Goal: Task Accomplishment & Management: Complete application form

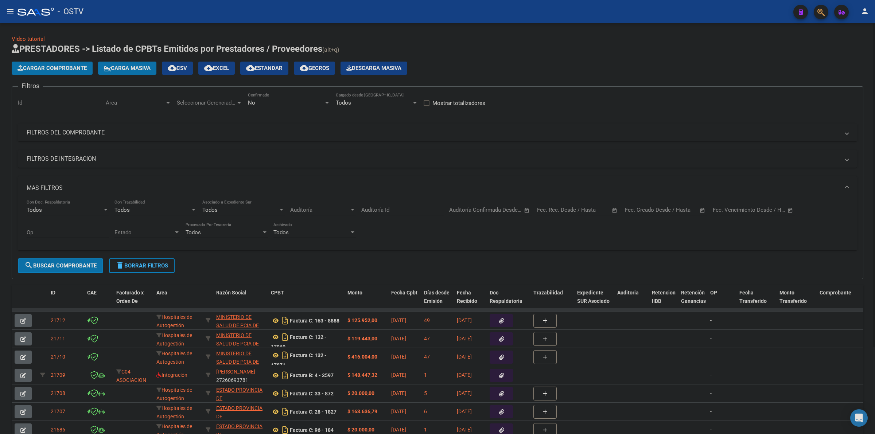
click at [75, 66] on span "Cargar Comprobante" at bounding box center [51, 68] width 69 height 7
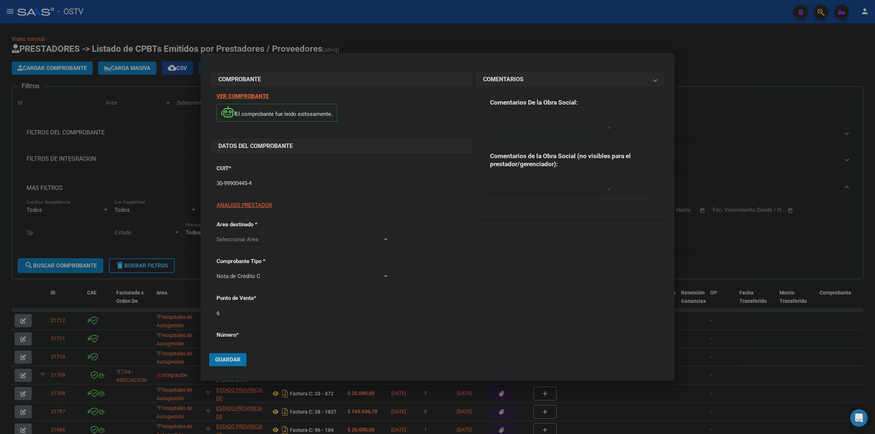
type input "13"
type input "$ 3.210,00"
type input "2025-04-14"
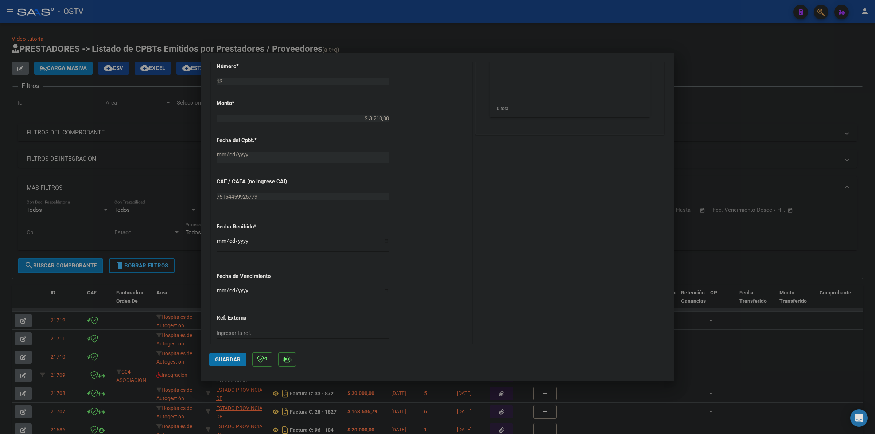
scroll to position [304, 0]
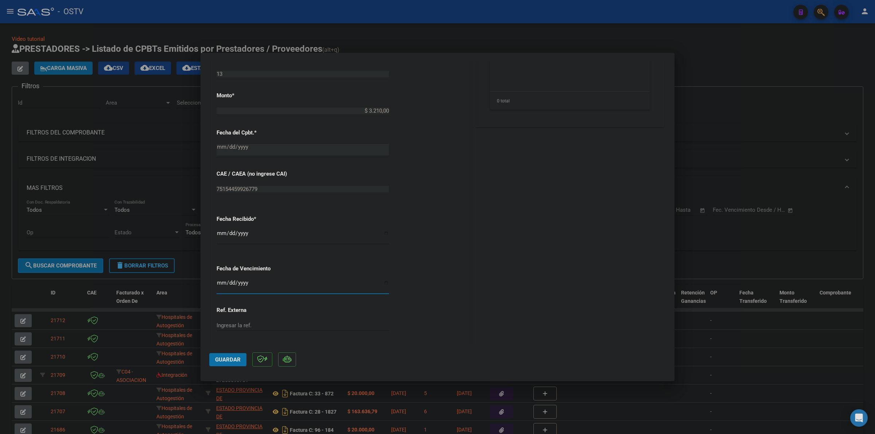
click at [217, 284] on input "Ingresar la fecha" at bounding box center [303, 286] width 172 height 12
click at [219, 284] on input "Ingresar la fecha" at bounding box center [303, 286] width 172 height 12
type input "2025-06-13"
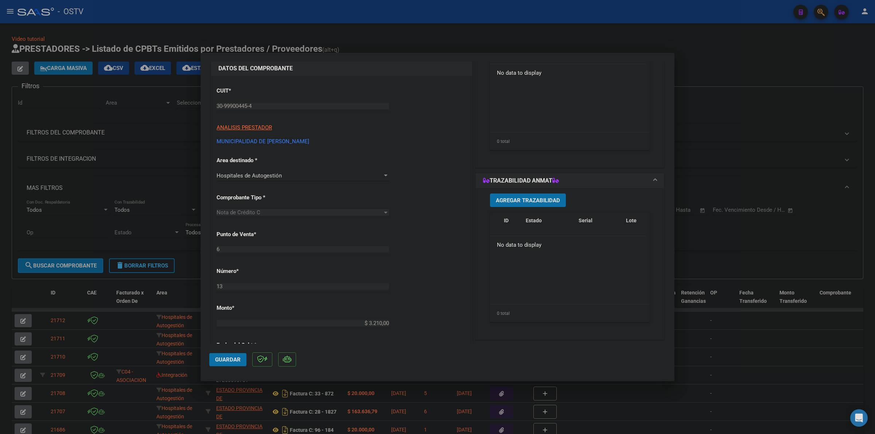
scroll to position [30, 0]
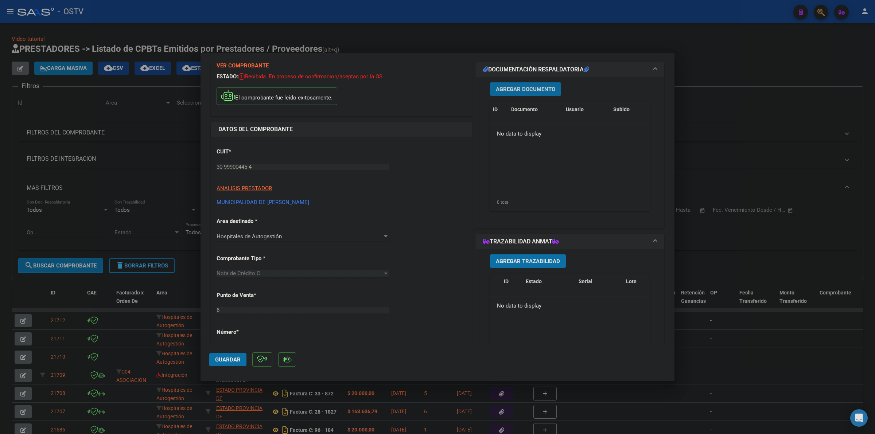
click at [534, 91] on span "Agregar Documento" at bounding box center [525, 89] width 59 height 7
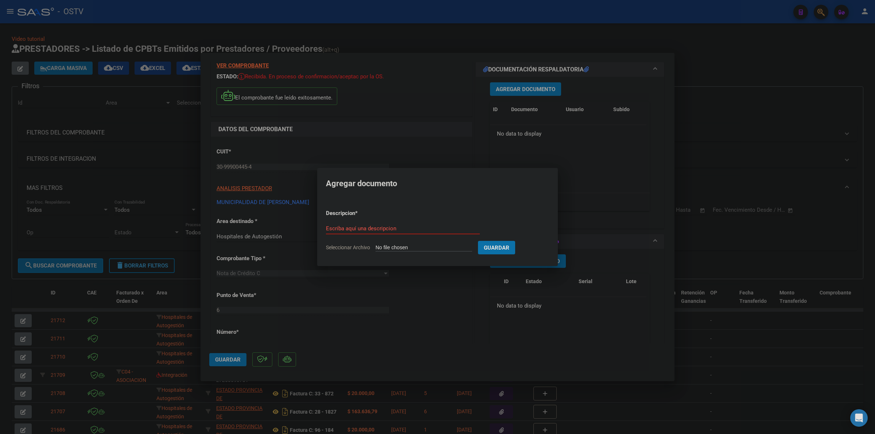
type input "C:\fakepath\NOTA DE CREDITO - 6 13 - MUNICIPALIDAD DE FLORENCIO VARELA.pdf"
type input "NOTA DE CREDITO"
click at [516, 241] on button "Guardar" at bounding box center [534, 247] width 37 height 13
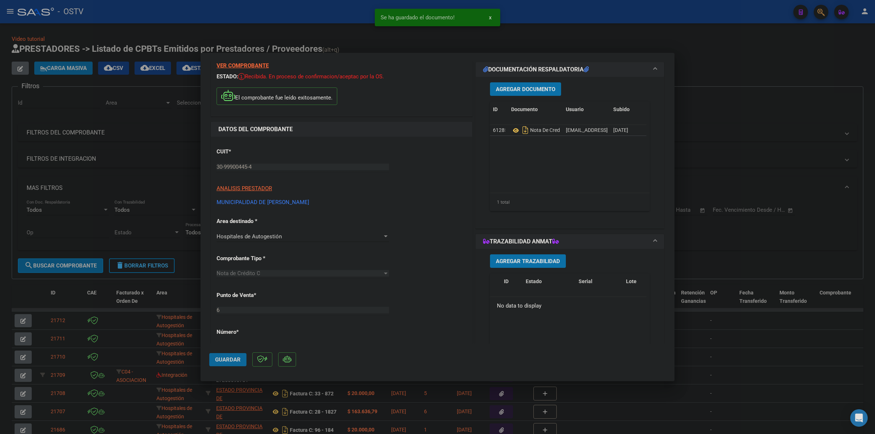
click at [236, 354] on button "Guardar" at bounding box center [227, 359] width 37 height 13
drag, startPoint x: 226, startPoint y: 362, endPoint x: 767, endPoint y: 197, distance: 566.0
click at [226, 362] on span "Guardar" at bounding box center [228, 360] width 26 height 7
drag, startPoint x: 768, startPoint y: 81, endPoint x: 532, endPoint y: 79, distance: 237.0
click at [730, 79] on div at bounding box center [437, 217] width 875 height 434
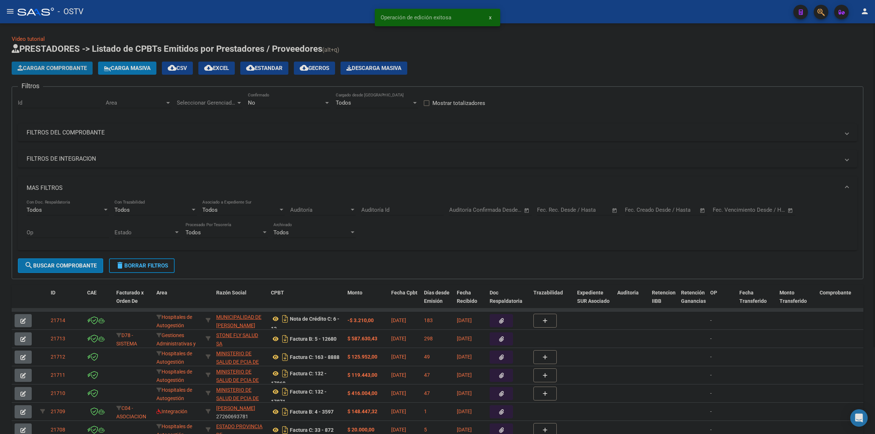
click at [77, 68] on span "Cargar Comprobante" at bounding box center [51, 68] width 69 height 7
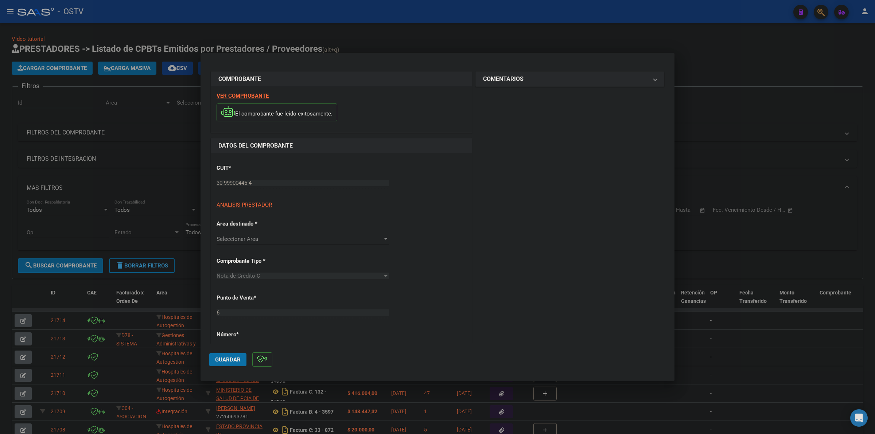
type input "37"
type input "$ 4.560,00"
type input "2025-10-13"
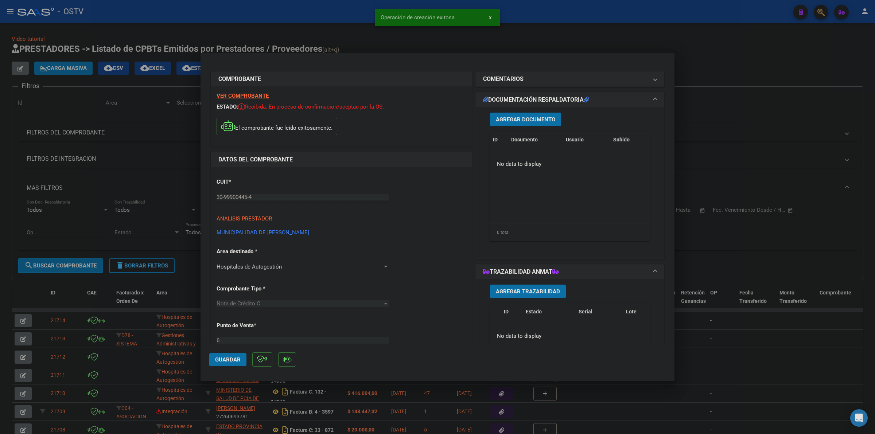
click at [521, 123] on button "Agregar Documento" at bounding box center [525, 119] width 71 height 13
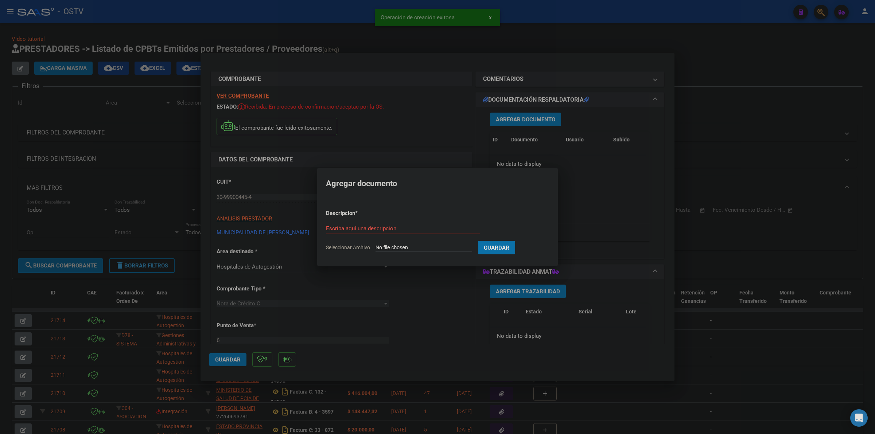
type input "C:\fakepath\NOTA DE CREDITO - 6 37 - MUNICIPALIDAD DE FLORENCIO VARELA.pdf"
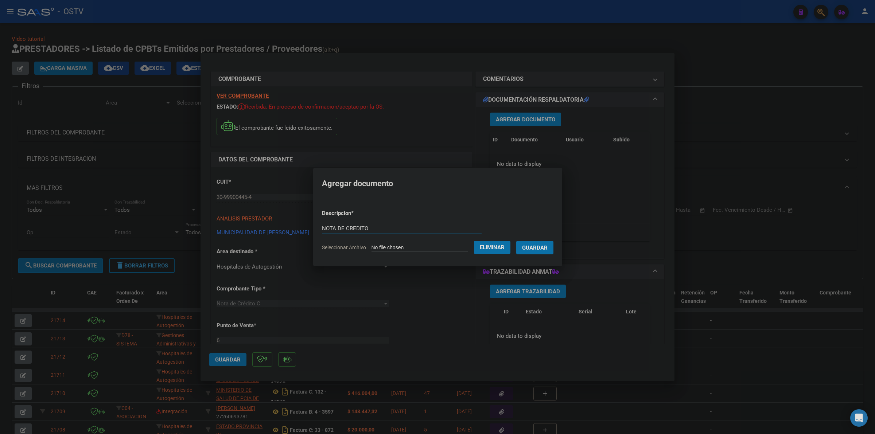
type input "NOTA DE CREDITO"
click at [516, 241] on button "Guardar" at bounding box center [534, 247] width 37 height 13
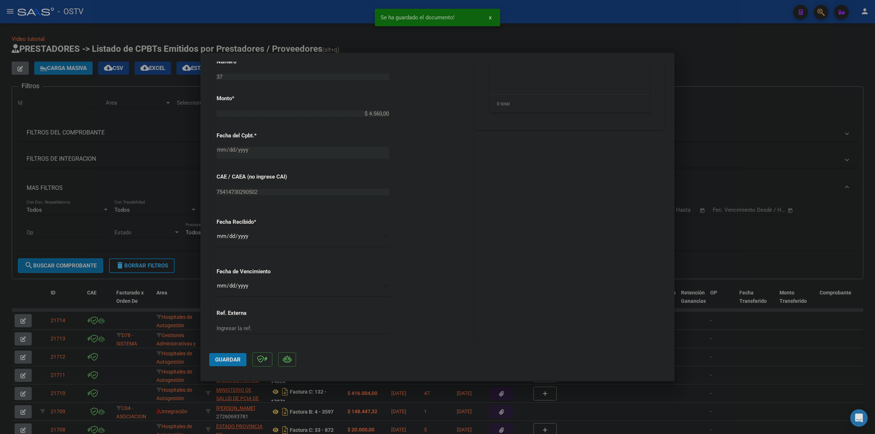
scroll to position [304, 0]
click at [218, 284] on input "Ingresar la fecha" at bounding box center [303, 286] width 172 height 12
type input "2025-10-14"
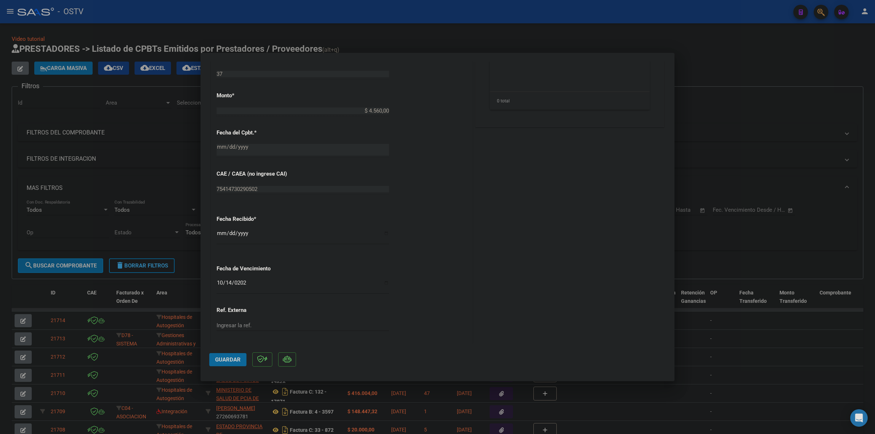
drag, startPoint x: 228, startPoint y: 355, endPoint x: 327, endPoint y: 307, distance: 109.9
click at [228, 355] on button "Guardar" at bounding box center [227, 359] width 37 height 13
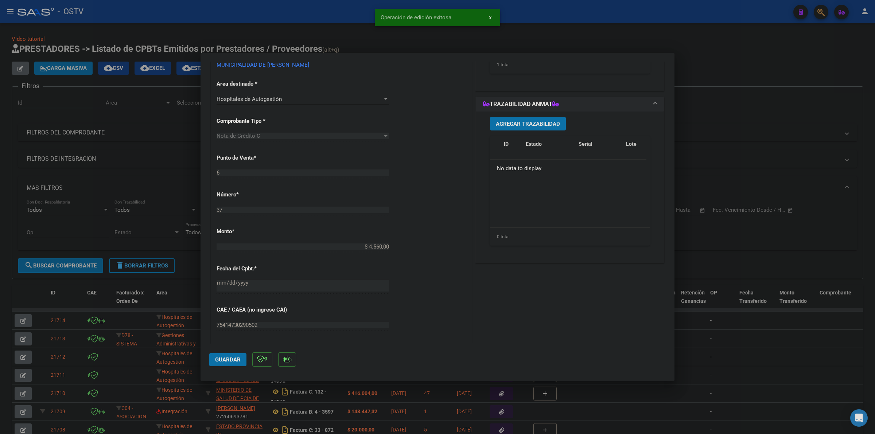
scroll to position [167, 0]
click at [227, 359] on span "Guardar" at bounding box center [228, 360] width 26 height 7
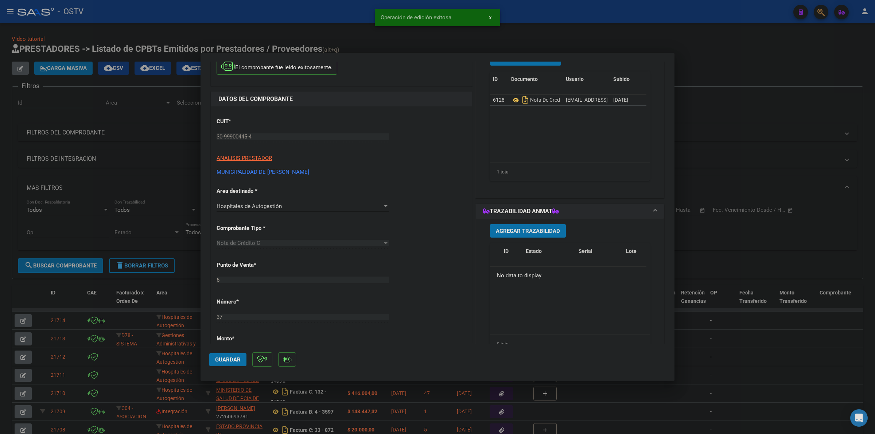
scroll to position [0, 0]
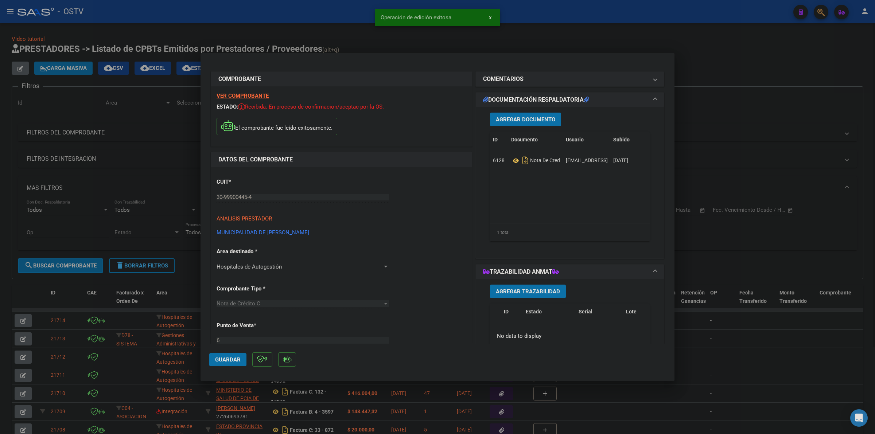
click at [752, 83] on div at bounding box center [437, 217] width 875 height 434
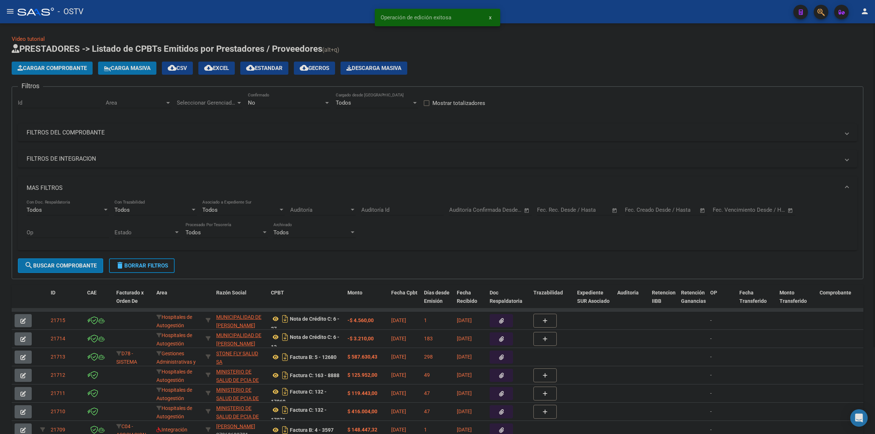
click at [48, 66] on span "Cargar Comprobante" at bounding box center [51, 68] width 69 height 7
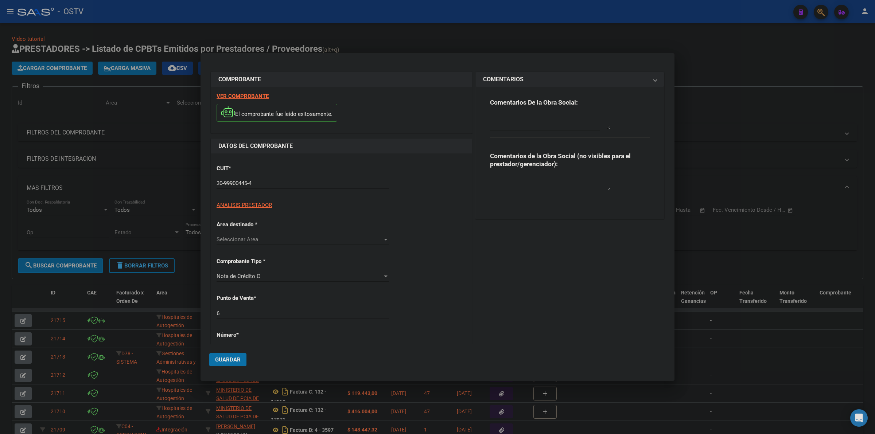
type input "38"
type input "$ 8.058,00"
type input "2025-10-13"
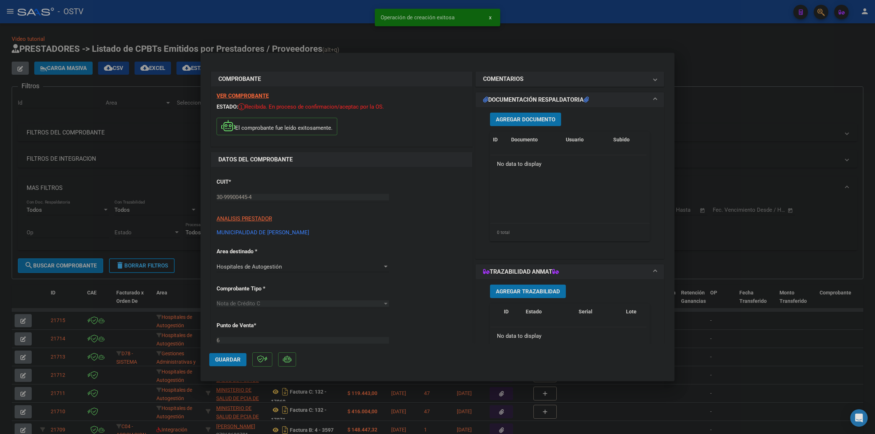
click at [551, 117] on span "Agregar Documento" at bounding box center [525, 119] width 59 height 7
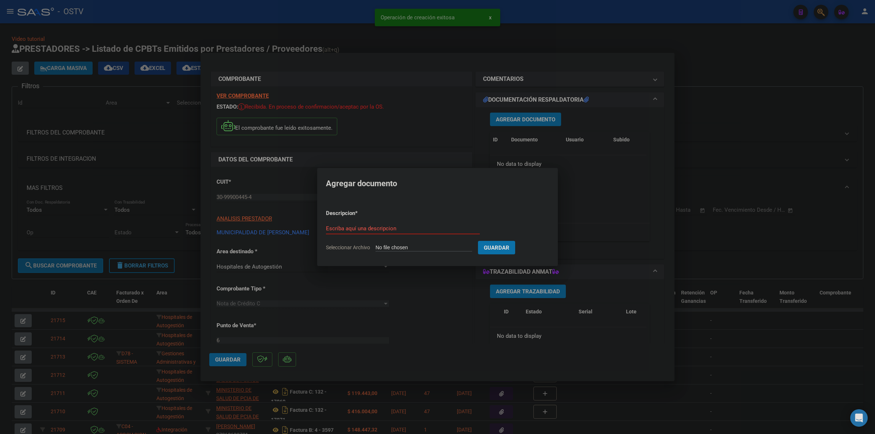
type input "C:\fakepath\NOTA DE CREDITO - 6 38 - MUNICIPALIDAD DE FLORENCIO VARELA.pdf"
type input "NTOA DE"
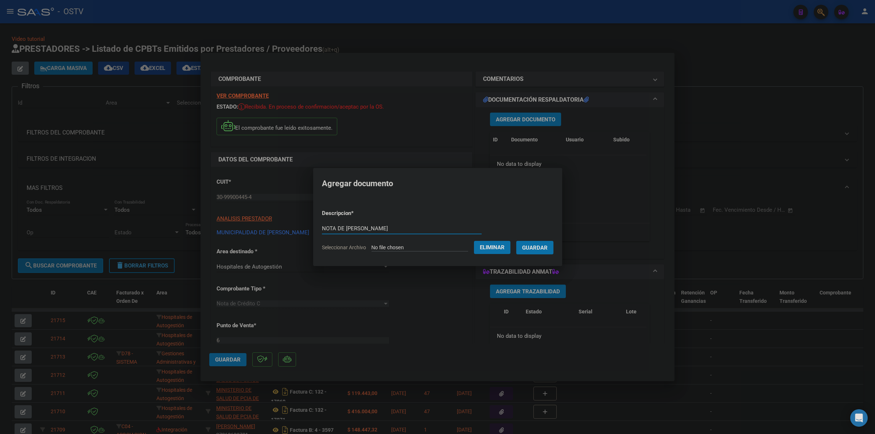
type input "NOTA DE CREITO"
drag, startPoint x: 343, startPoint y: 230, endPoint x: 347, endPoint y: 228, distance: 4.3
click at [344, 229] on input "NOTA DE CREITO" at bounding box center [402, 228] width 160 height 7
click at [347, 227] on input "NOTA DE CREITO" at bounding box center [402, 228] width 160 height 7
type input "NOTA DE CREDITO"
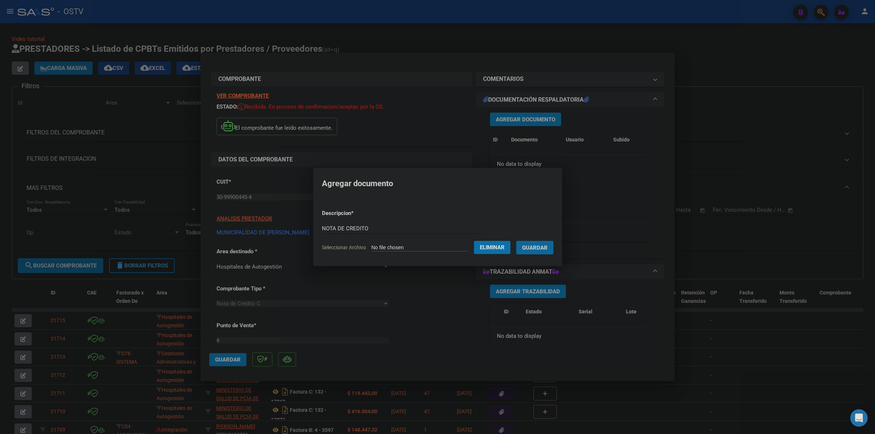
drag, startPoint x: 541, startPoint y: 245, endPoint x: 486, endPoint y: 252, distance: 55.9
click at [541, 245] on span "Guardar" at bounding box center [535, 248] width 26 height 7
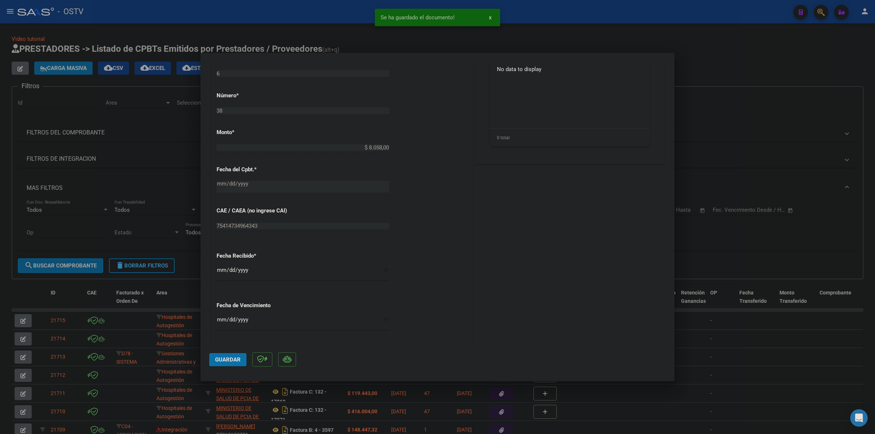
scroll to position [273, 0]
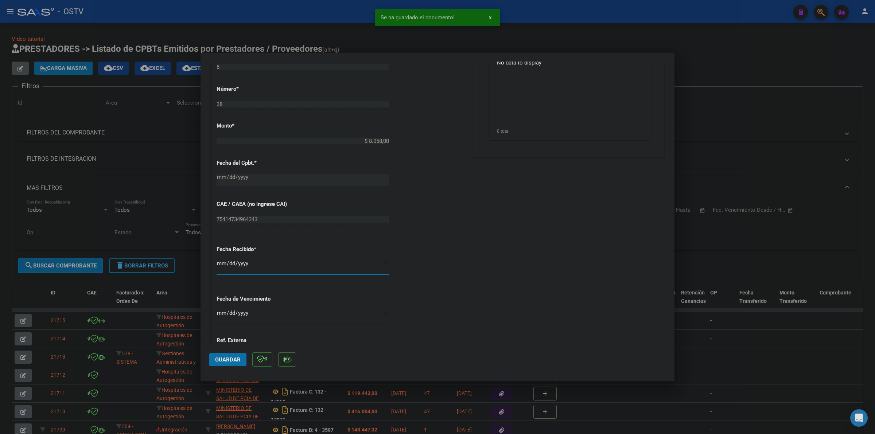
click at [219, 265] on input "2025-10-14" at bounding box center [303, 267] width 172 height 12
type input "2025-10-14"
click at [232, 357] on span "Guardar" at bounding box center [228, 360] width 26 height 7
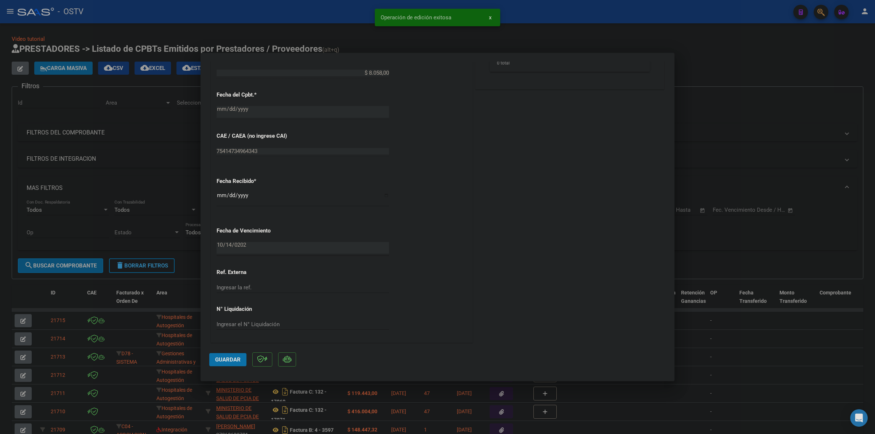
click at [226, 358] on span "Guardar" at bounding box center [228, 360] width 26 height 7
click at [231, 359] on span "Guardar" at bounding box center [228, 360] width 26 height 7
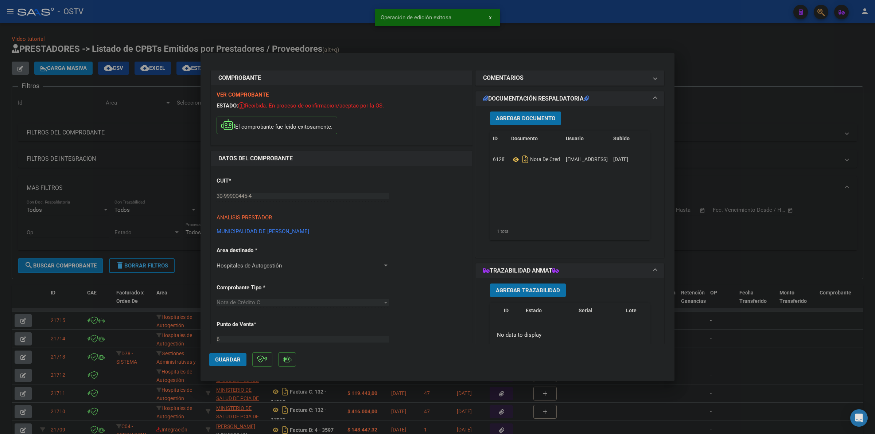
scroll to position [0, 0]
click at [750, 90] on div at bounding box center [437, 217] width 875 height 434
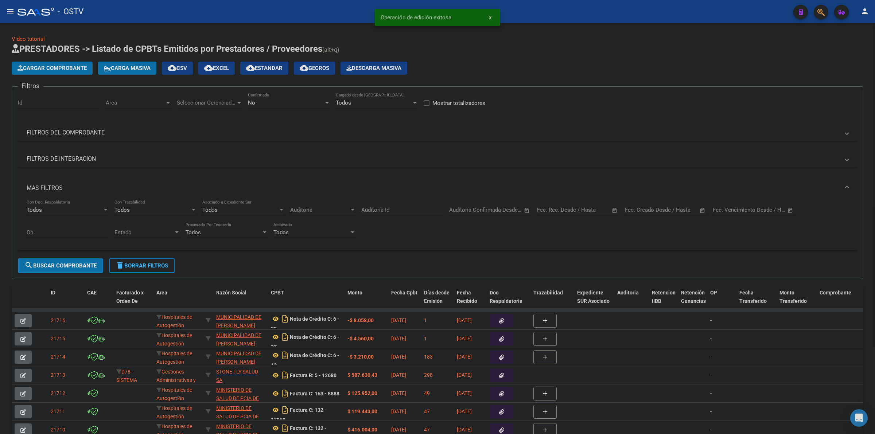
click at [70, 70] on span "Cargar Comprobante" at bounding box center [51, 68] width 69 height 7
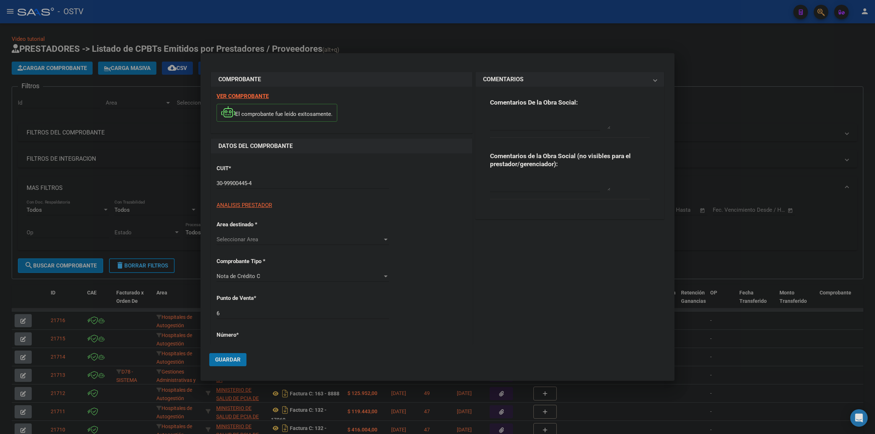
type input "39"
type input "$ 17.204,00"
type input "2025-10-13"
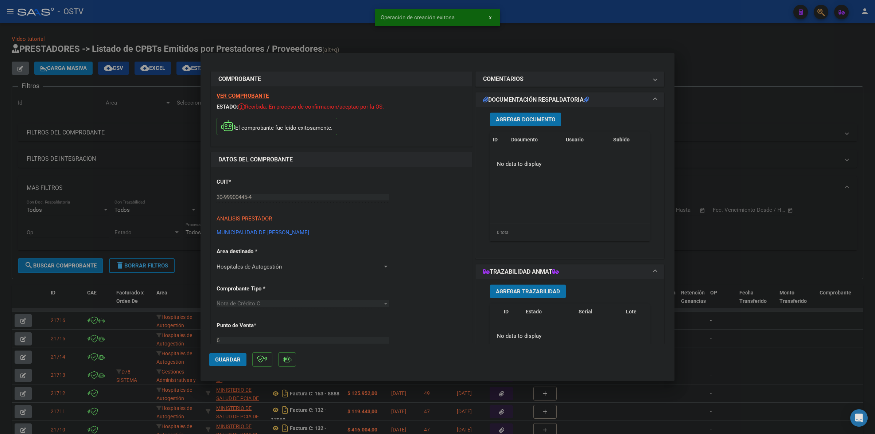
click at [515, 124] on button "Agregar Documento" at bounding box center [525, 119] width 71 height 13
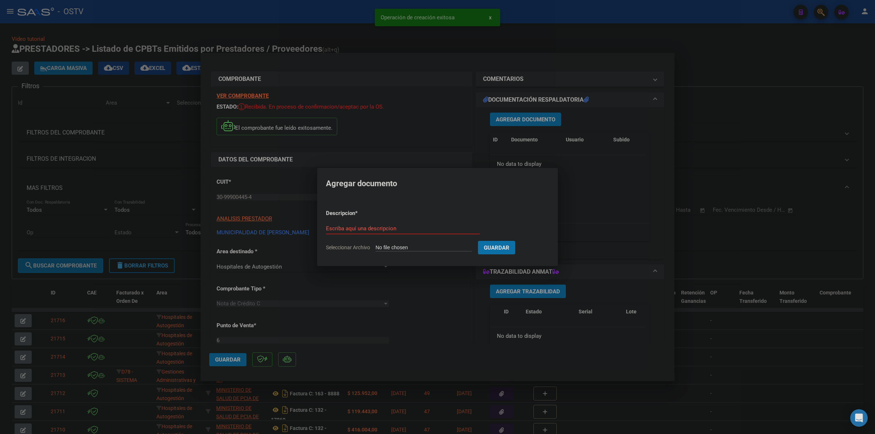
type input "C:\fakepath\NOTA DE CREDITO - 6 39 - MUNICIPALIDAD DE FLORENCIO VARELA.pdf"
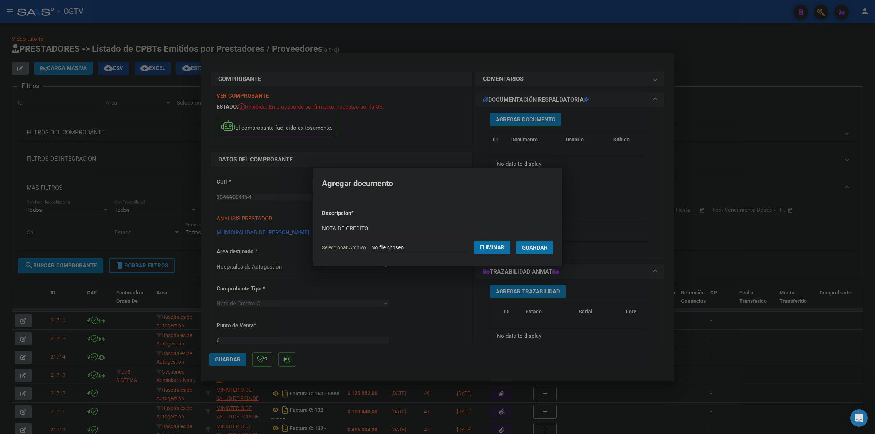
type input "NOTA DE CREDITO"
click at [516, 241] on button "Guardar" at bounding box center [534, 247] width 37 height 13
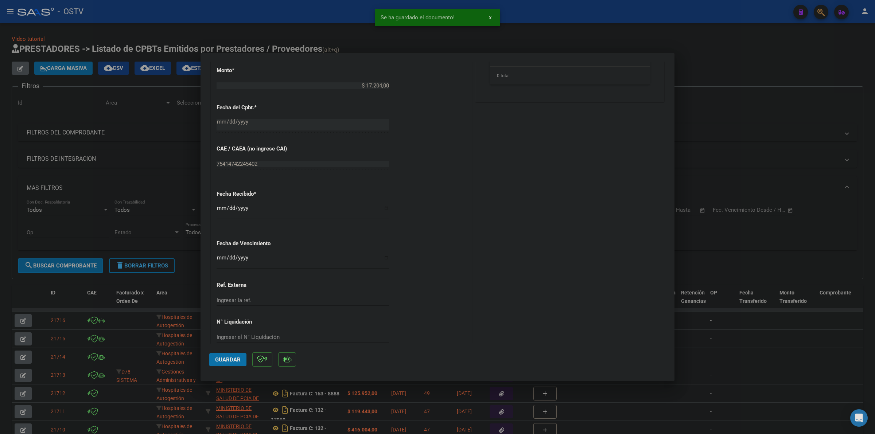
scroll to position [342, 0]
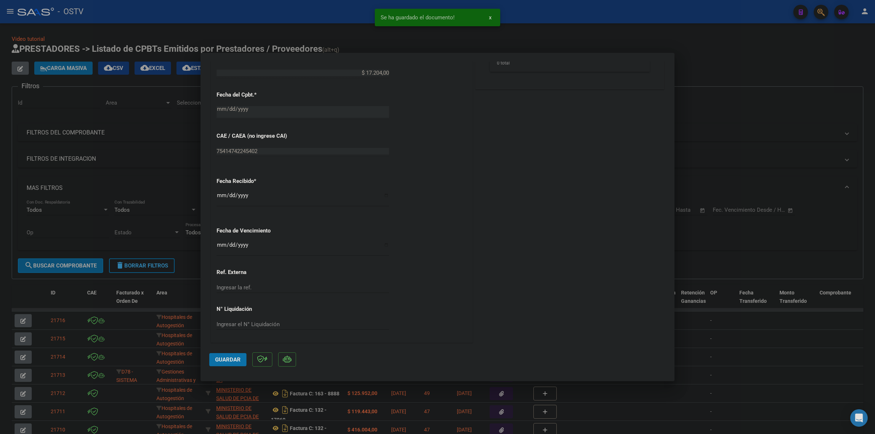
drag, startPoint x: 224, startPoint y: 242, endPoint x: 221, endPoint y: 245, distance: 4.6
click at [223, 243] on div "Ingresar la fecha" at bounding box center [303, 249] width 172 height 16
click at [221, 245] on input "Ingresar la fecha" at bounding box center [303, 248] width 172 height 12
type input "2025-10-14"
click at [230, 352] on mat-dialog-actions "Guardar" at bounding box center [437, 358] width 456 height 29
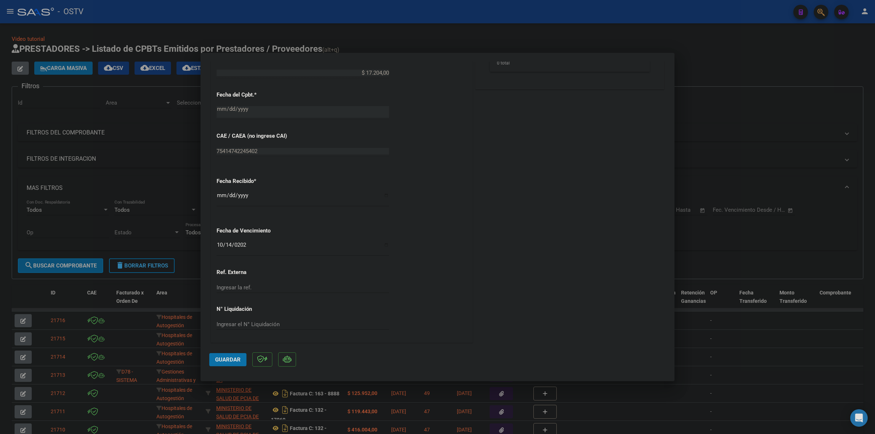
click at [230, 354] on button "Guardar" at bounding box center [227, 359] width 37 height 13
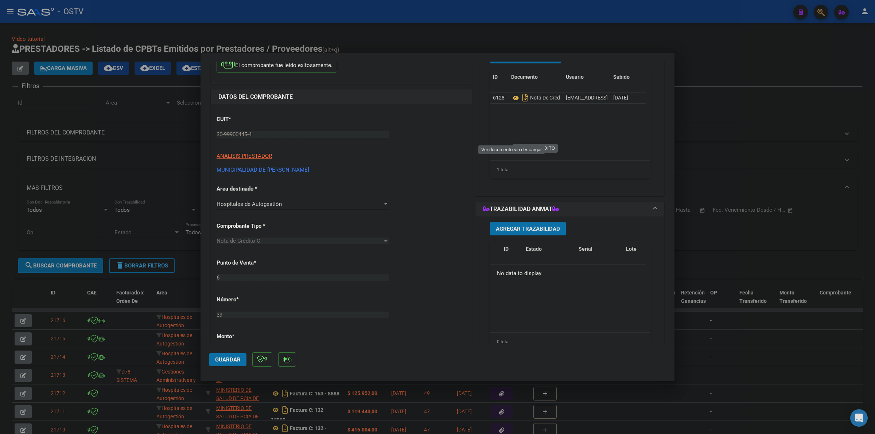
scroll to position [23, 0]
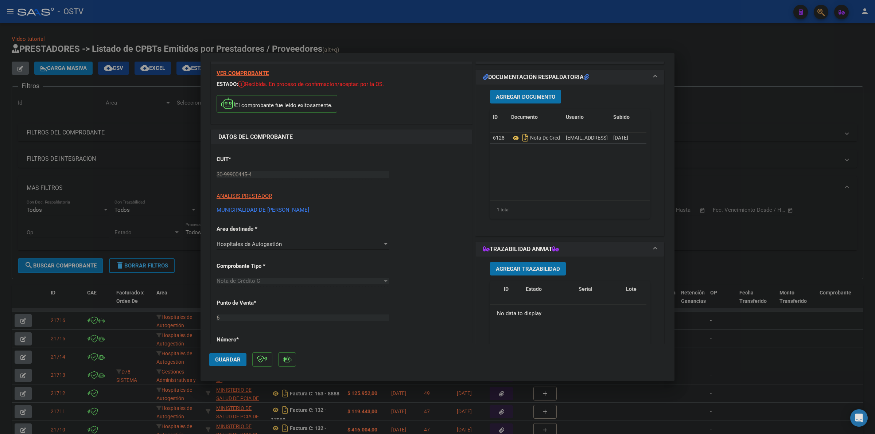
click at [226, 361] on span "Guardar" at bounding box center [228, 360] width 26 height 7
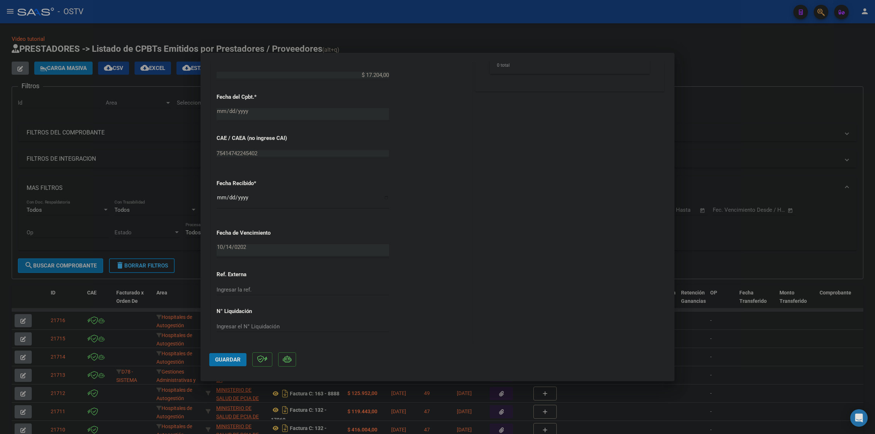
scroll to position [342, 0]
click at [235, 360] on span "Guardar" at bounding box center [228, 360] width 26 height 7
click at [650, 37] on div at bounding box center [437, 217] width 875 height 434
type input "$ 0,00"
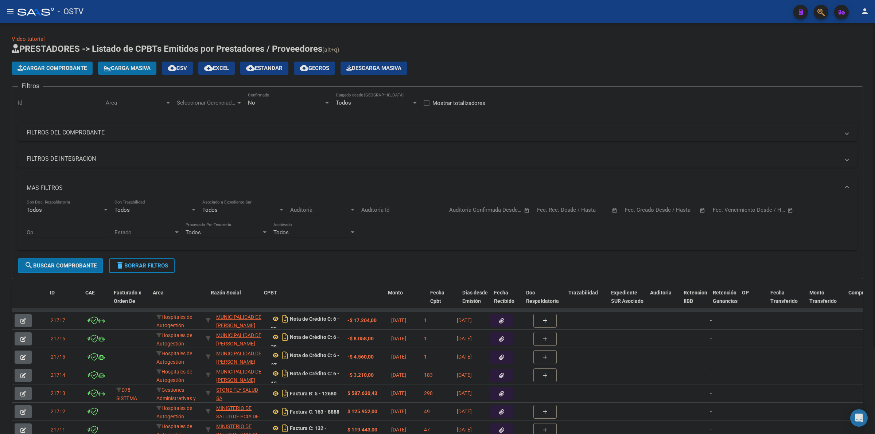
drag, startPoint x: 342, startPoint y: 292, endPoint x: 406, endPoint y: 292, distance: 64.5
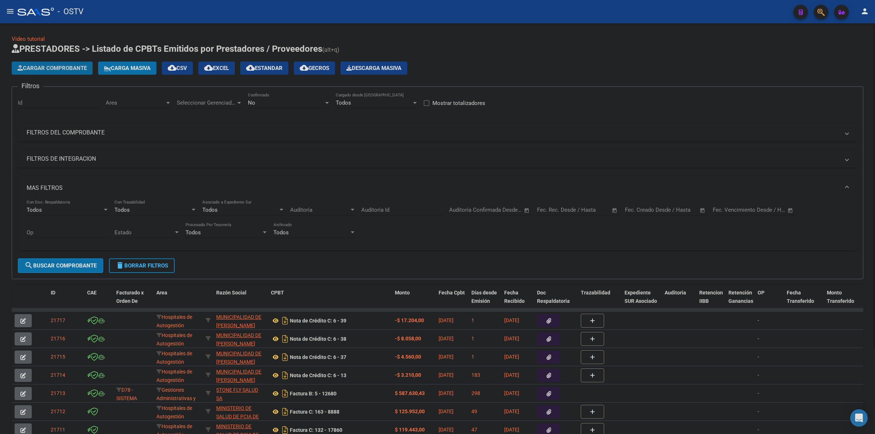
click at [70, 66] on span "Cargar Comprobante" at bounding box center [51, 68] width 69 height 7
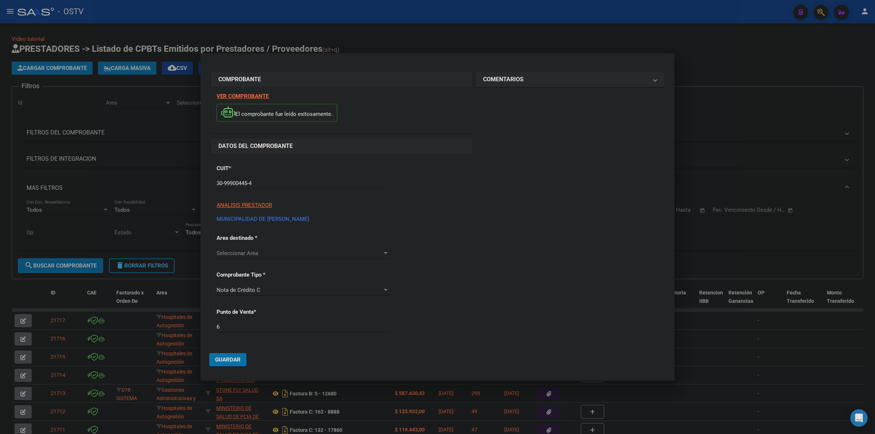
type input "40"
type input "$ 79.439,00"
type input "2025-10-13"
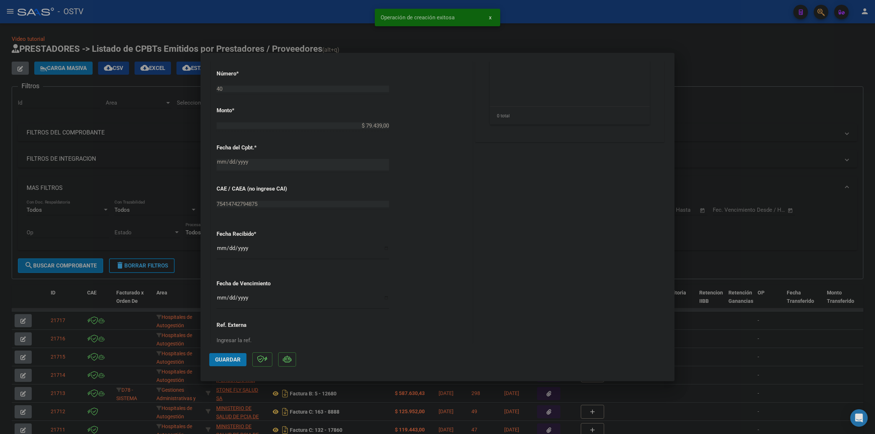
scroll to position [319, 0]
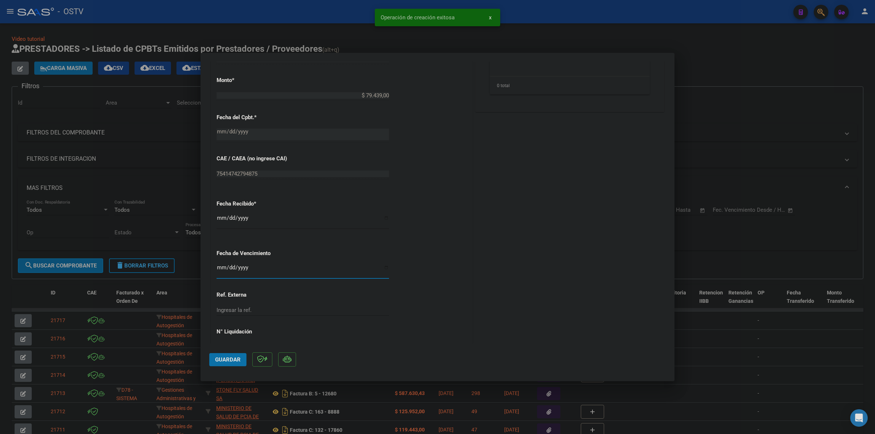
click at [217, 267] on input "Ingresar la fecha" at bounding box center [303, 271] width 172 height 12
type input "2025-10-14"
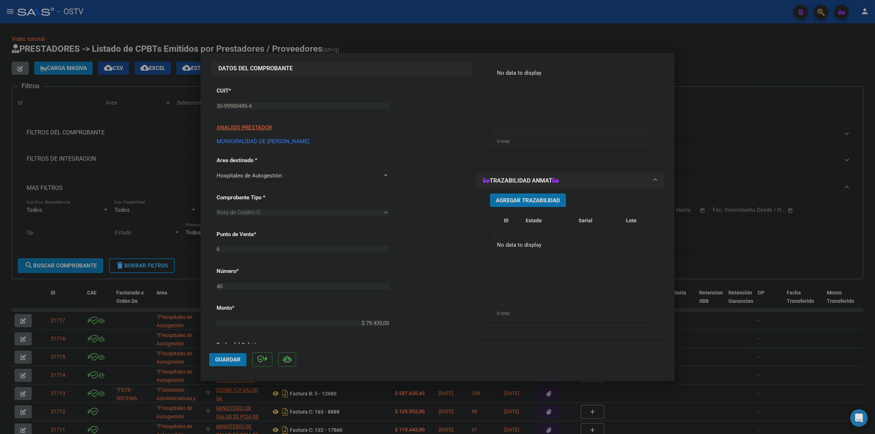
scroll to position [30, 0]
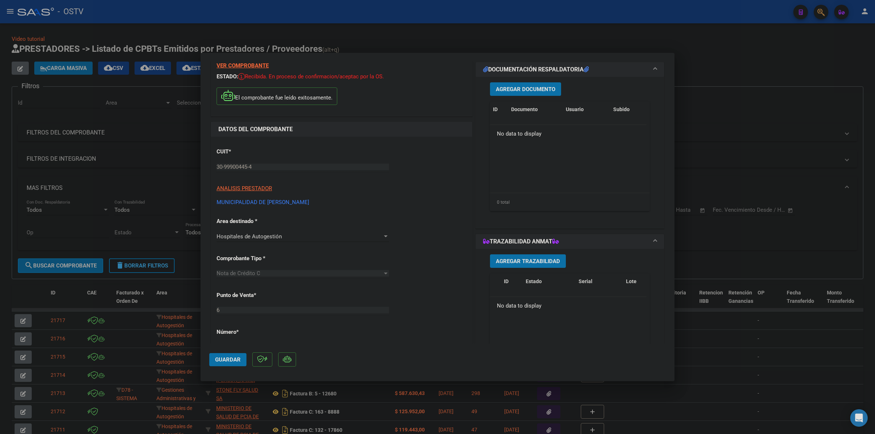
click at [520, 89] on span "Agregar Documento" at bounding box center [525, 89] width 59 height 7
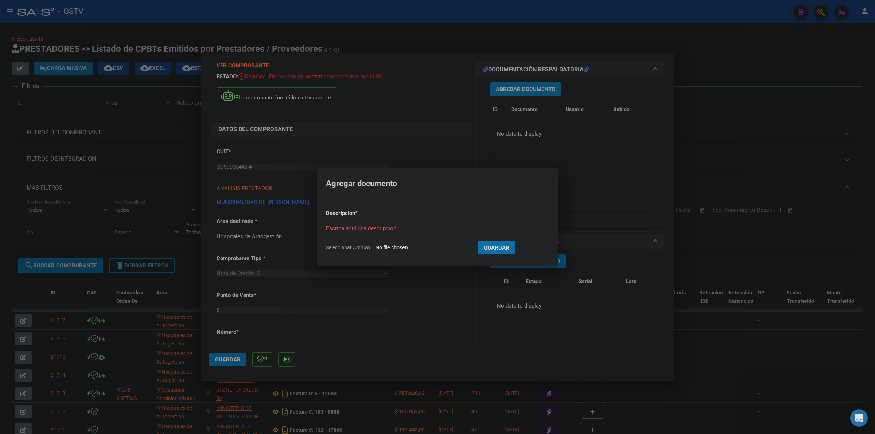
type input "C:\fakepath\NOTA DE CREDITO - 6 40 - MUNICIPALIDAD DE FLORENCIO VARELA.pdf"
type input "NOTA DE CREDITO"
click at [516, 241] on button "Guardar" at bounding box center [534, 247] width 37 height 13
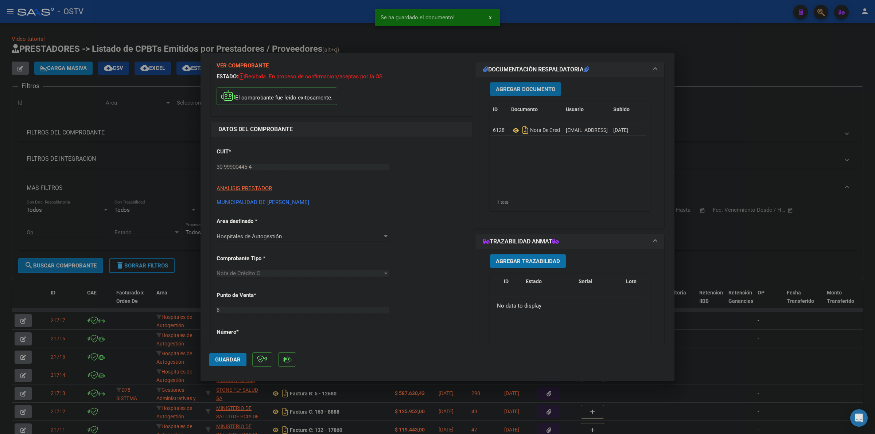
click at [227, 363] on button "Guardar" at bounding box center [227, 359] width 37 height 13
click at [223, 358] on span "Guardar" at bounding box center [228, 360] width 26 height 7
click at [562, 34] on div at bounding box center [437, 217] width 875 height 434
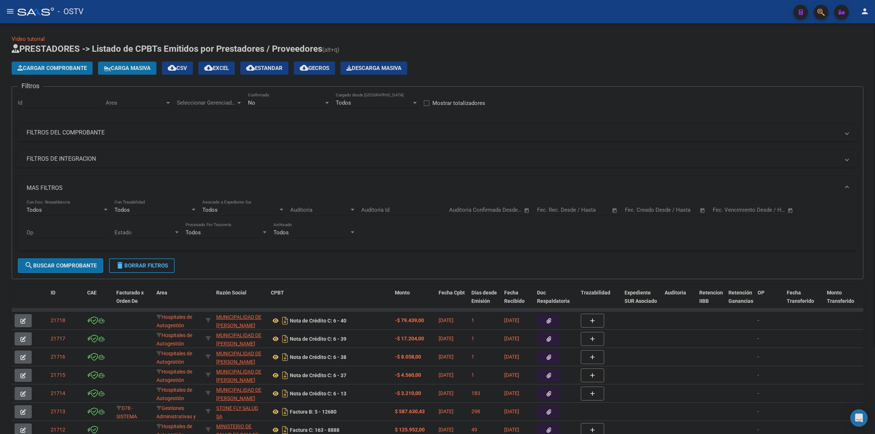
click at [305, 107] on div "No Confirmado" at bounding box center [289, 101] width 82 height 16
drag, startPoint x: 271, startPoint y: 75, endPoint x: 259, endPoint y: 73, distance: 11.8
click at [270, 74] on span "Todos" at bounding box center [289, 69] width 82 height 16
click at [107, 129] on mat-panel-title "FILTROS DEL COMPROBANTE" at bounding box center [433, 133] width 813 height 8
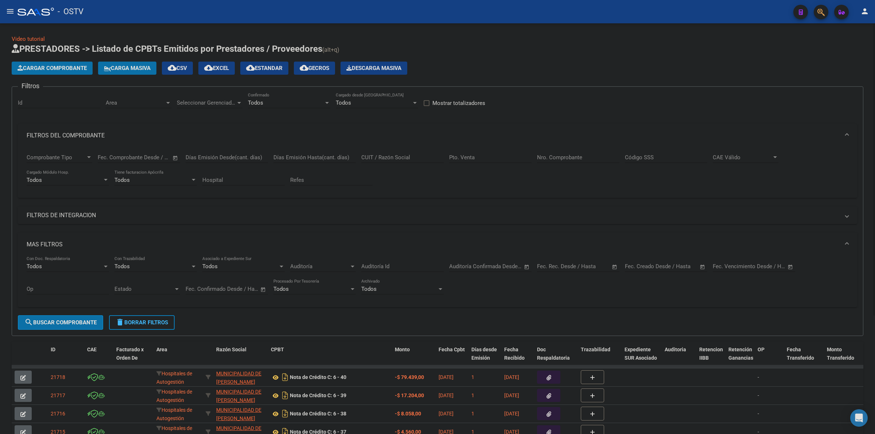
click at [564, 157] on input "Nro. Comprobante" at bounding box center [578, 157] width 82 height 7
type input "68"
click at [456, 159] on input "Pto. Venta" at bounding box center [490, 157] width 82 height 7
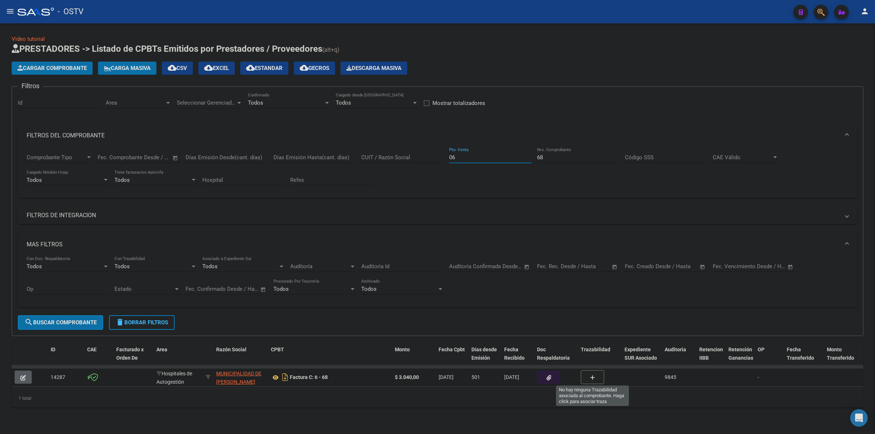
type input "06"
click at [552, 377] on button "button" at bounding box center [548, 377] width 23 height 13
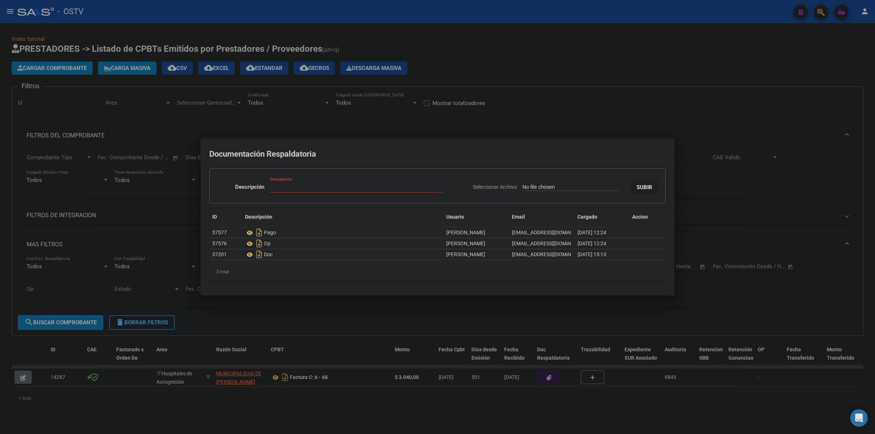
type input "C:\fakepath\RECIBO - 6 129 - MUNICIPALIDAD DE FLORENCIO VARELA.pdf"
type input "RECIBO"
click at [631, 180] on button "SUBIR" at bounding box center [644, 186] width 27 height 13
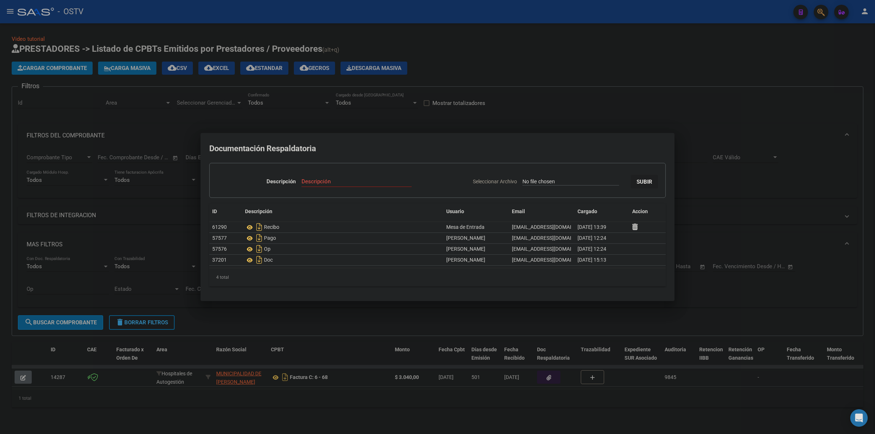
drag, startPoint x: 580, startPoint y: 110, endPoint x: 513, endPoint y: 125, distance: 68.8
click at [580, 110] on div at bounding box center [437, 217] width 875 height 434
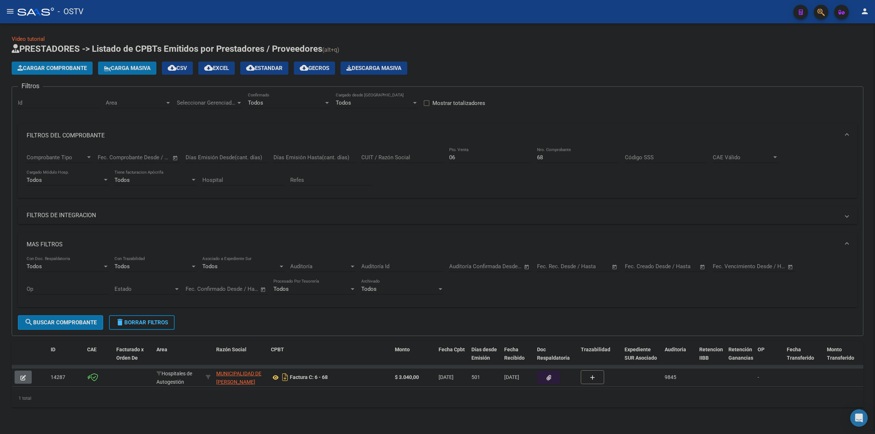
click at [539, 156] on input "68" at bounding box center [578, 157] width 82 height 7
click at [539, 155] on input "68" at bounding box center [578, 157] width 82 height 7
click at [534, 156] on div "Comprobante Tipo Comprobante Tipo Fecha inicio – Fecha fin Fec. Comprobante Des…" at bounding box center [438, 169] width 822 height 45
click at [543, 157] on input "68" at bounding box center [578, 157] width 82 height 7
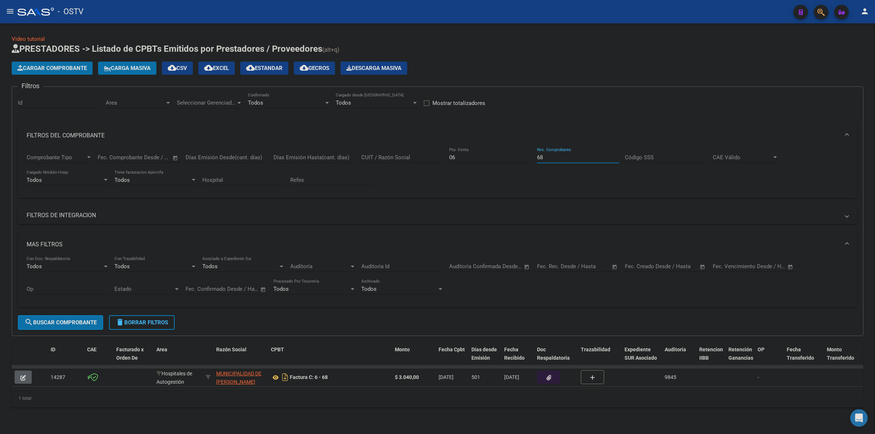
drag, startPoint x: 547, startPoint y: 156, endPoint x: 532, endPoint y: 156, distance: 14.9
click at [532, 156] on div "Comprobante Tipo Comprobante Tipo Fecha inicio – Fecha fin Fec. Comprobante Des…" at bounding box center [438, 169] width 822 height 45
type input "284"
click at [547, 377] on icon "button" at bounding box center [548, 377] width 5 height 5
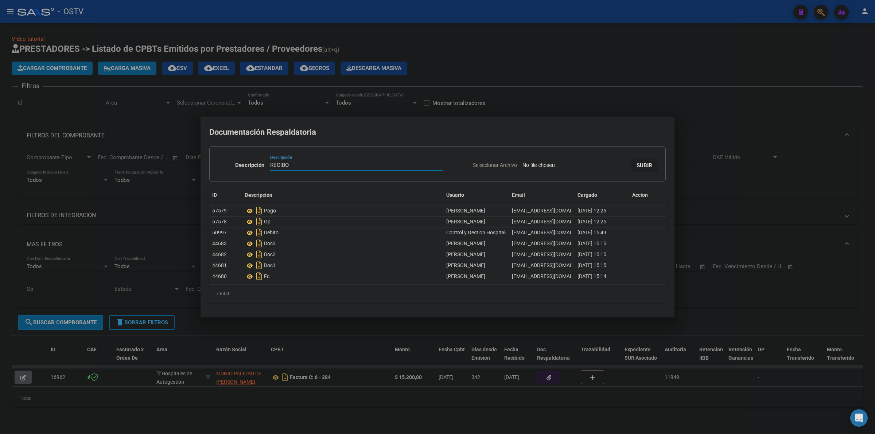
type input "RECIBO"
type input "C:\fakepath\RECIBO - 6 130 - MUNICIPALIDAD DE FLORENCIO VARELA.pdf"
click at [647, 164] on span "SUBIR" at bounding box center [644, 165] width 16 height 7
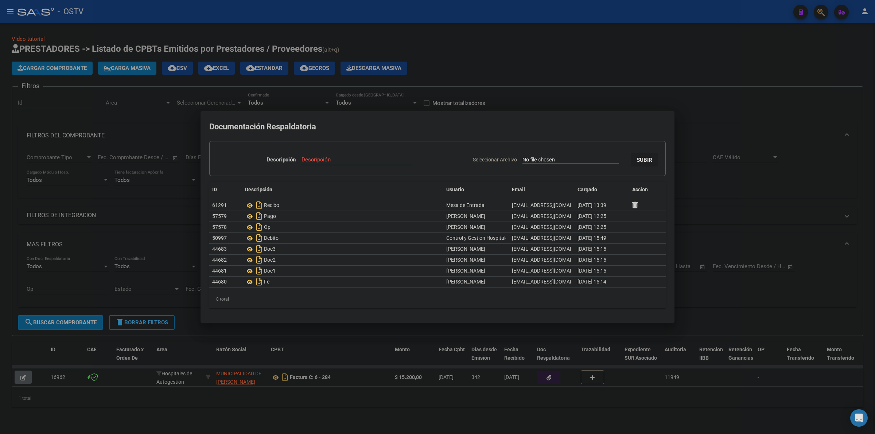
drag, startPoint x: 570, startPoint y: 84, endPoint x: 547, endPoint y: 90, distance: 23.9
click at [570, 84] on div at bounding box center [437, 217] width 875 height 434
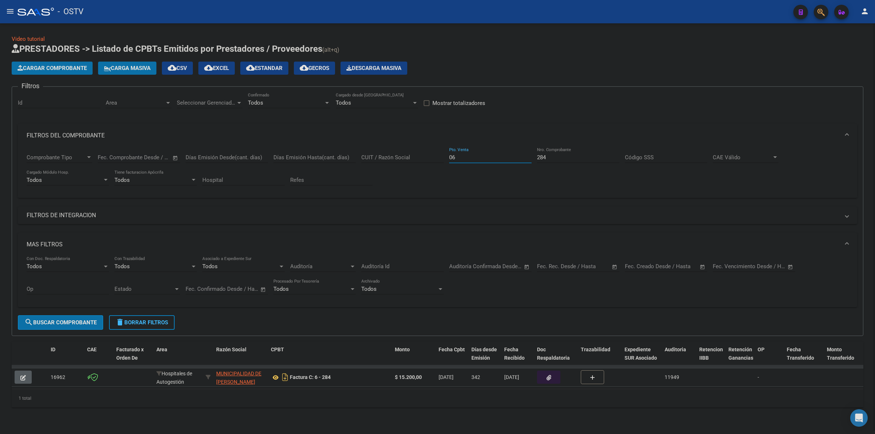
click at [531, 157] on input "06" at bounding box center [490, 157] width 82 height 7
click at [551, 155] on input "284" at bounding box center [578, 157] width 82 height 7
type input "2"
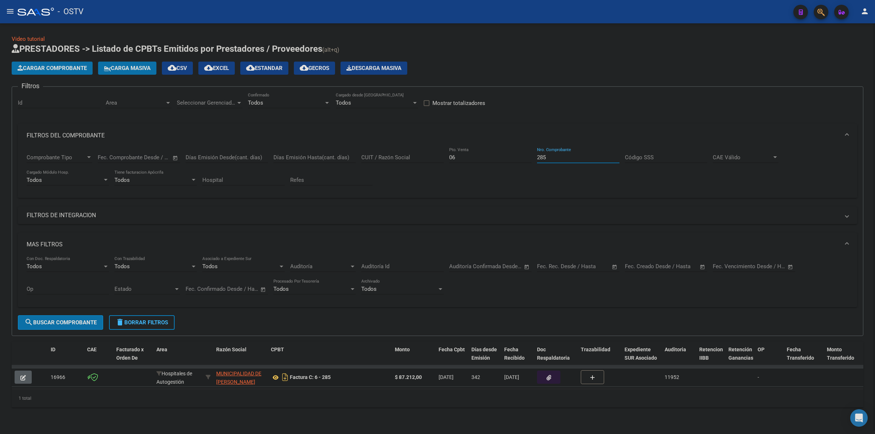
type input "285"
click at [552, 375] on button "button" at bounding box center [548, 377] width 23 height 13
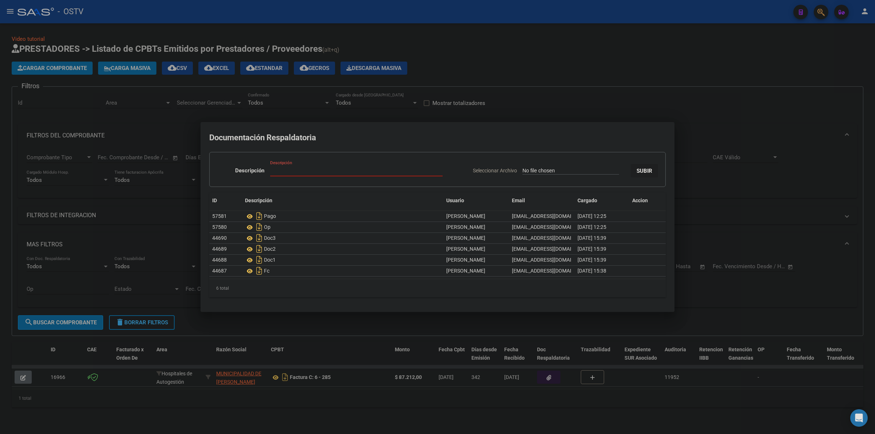
type input "C:\fakepath\RECIBO - 6 131 - MUNICIPALIDAD DE FLORENCIO VARELA.pdf"
type input "RECIBO"
click at [649, 168] on span "SUBIR" at bounding box center [644, 171] width 16 height 7
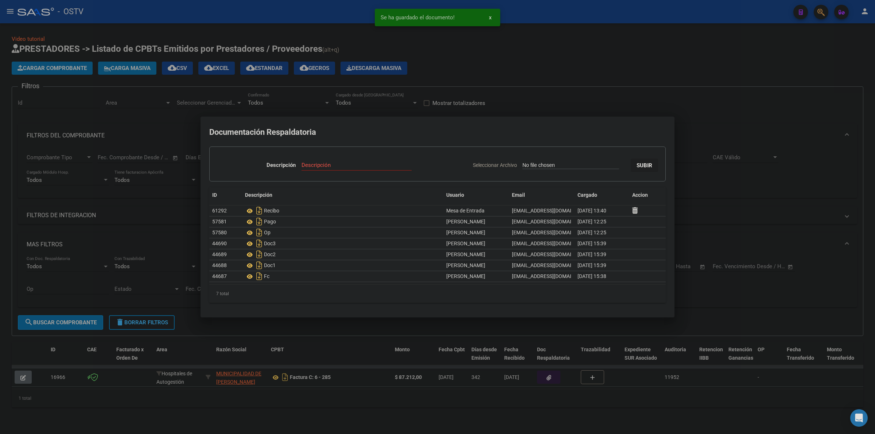
click at [654, 75] on div at bounding box center [437, 217] width 875 height 434
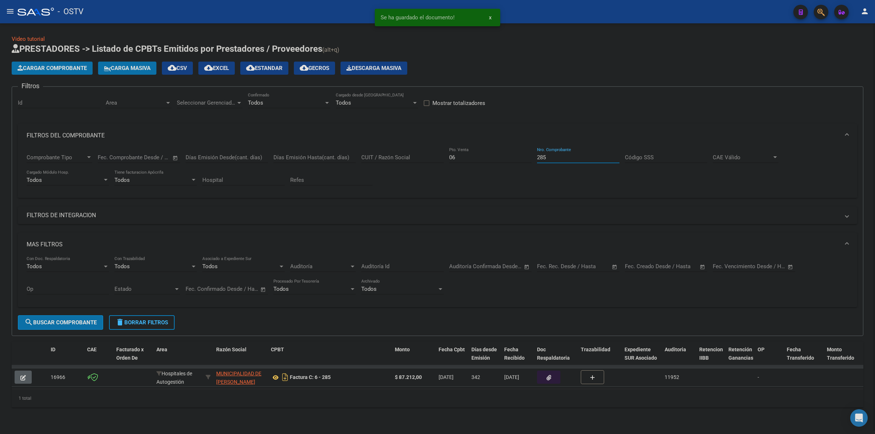
click at [542, 159] on input "285" at bounding box center [578, 157] width 82 height 7
type input "359"
click at [549, 377] on icon "button" at bounding box center [548, 377] width 5 height 5
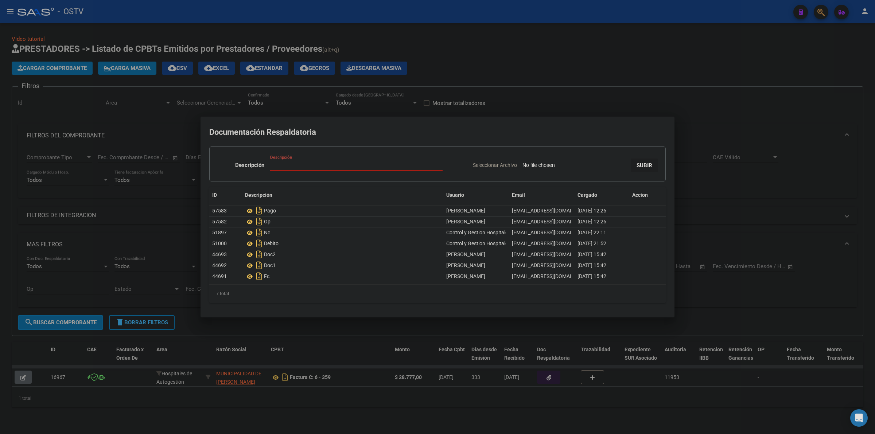
type input "C:\fakepath\RECIBO - 6 132 - MUNICIPALIDAD DE FLORENCIO VARELA.pdf"
type input "RECIBO"
click at [631, 159] on button "SUBIR" at bounding box center [644, 165] width 27 height 13
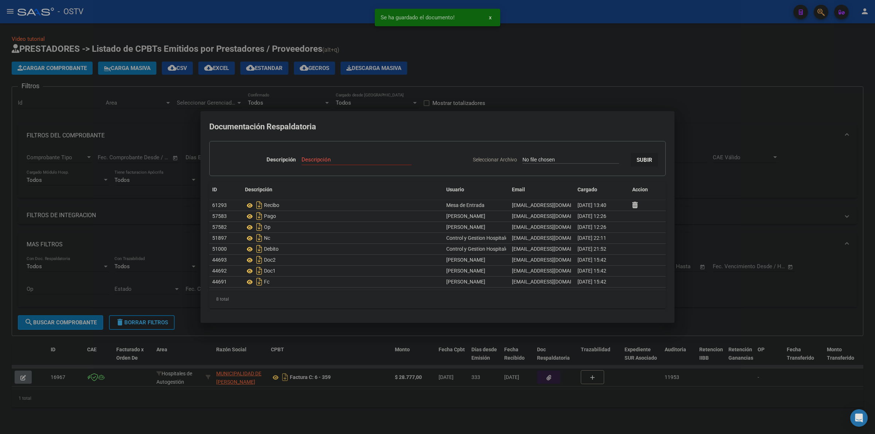
click at [729, 98] on div at bounding box center [437, 217] width 875 height 434
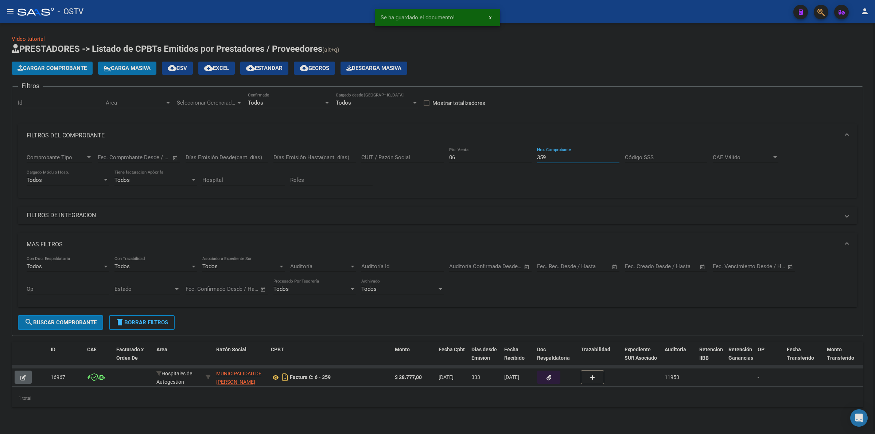
click at [542, 154] on input "359" at bounding box center [578, 157] width 82 height 7
click at [541, 158] on input "359" at bounding box center [578, 157] width 82 height 7
type input "6"
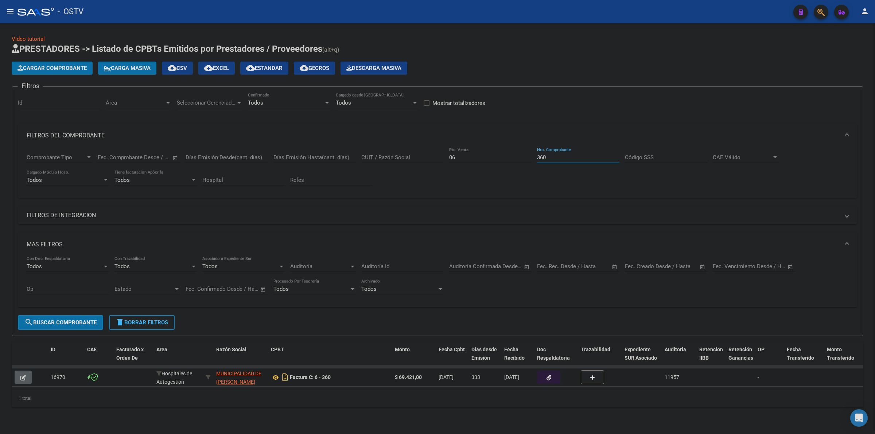
type input "360"
click at [544, 379] on button "button" at bounding box center [548, 377] width 23 height 13
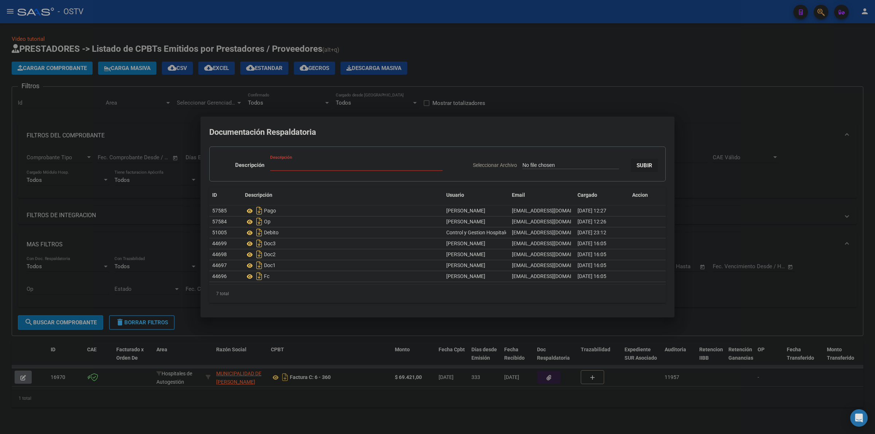
type input "C:\fakepath\RECIBO - 6 133 - MUNICIPALIDAD DE FLORENCIO VARELA.pdf"
type input "RECIBO"
click at [631, 159] on button "SUBIR" at bounding box center [644, 165] width 27 height 13
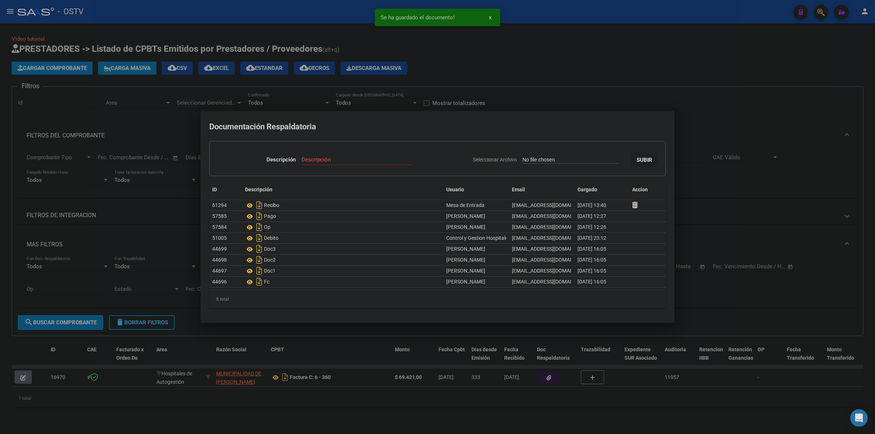
drag, startPoint x: 684, startPoint y: 92, endPoint x: 585, endPoint y: 171, distance: 125.8
click at [684, 92] on div at bounding box center [437, 217] width 875 height 434
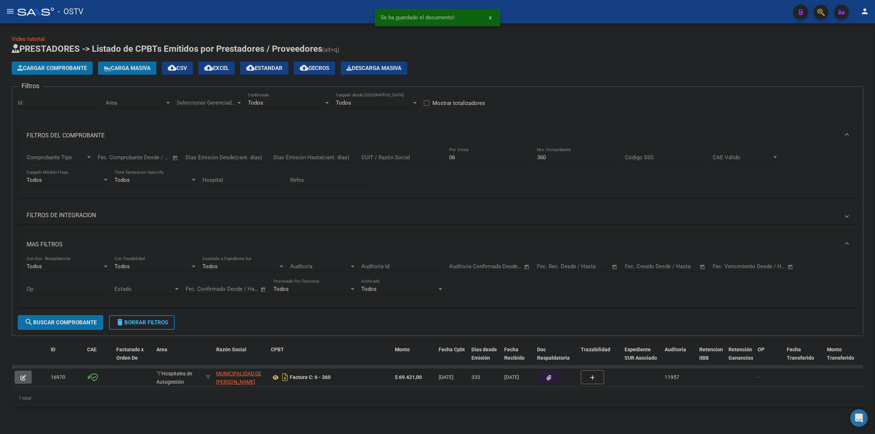
click at [555, 161] on div "360 Nro. Comprobante" at bounding box center [578, 155] width 82 height 16
click at [537, 157] on input "360" at bounding box center [578, 157] width 82 height 7
type input "361"
click at [541, 377] on button "button" at bounding box center [548, 377] width 23 height 13
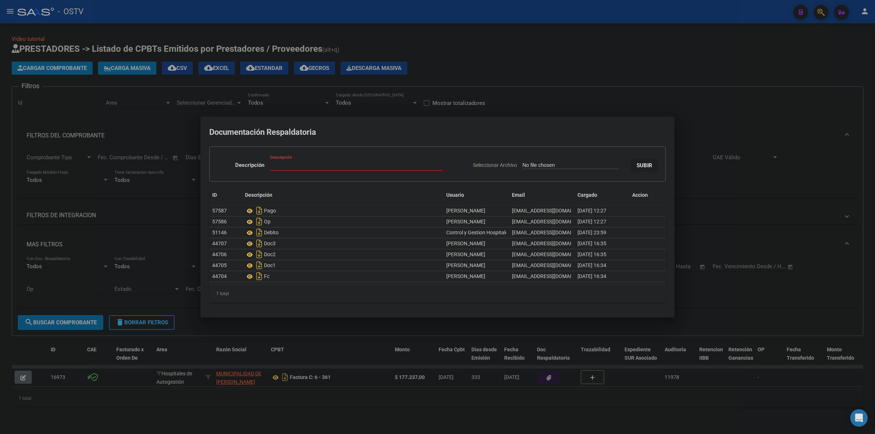
type input "C:\fakepath\RECIBO - 6 134 - MUNICIPALIDAD DE FLORENCIO VARELA.pdf"
type input "RECIBO"
click at [631, 159] on button "SUBIR" at bounding box center [644, 165] width 27 height 13
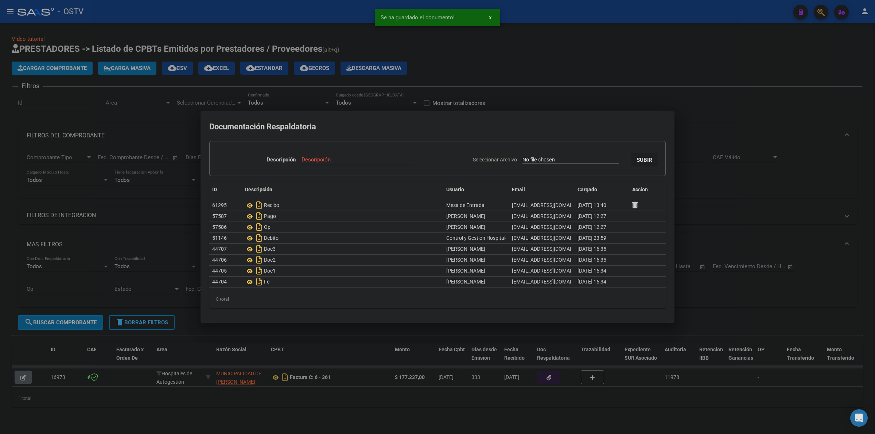
drag, startPoint x: 748, startPoint y: 117, endPoint x: 742, endPoint y: 117, distance: 6.2
click at [748, 117] on div at bounding box center [437, 217] width 875 height 434
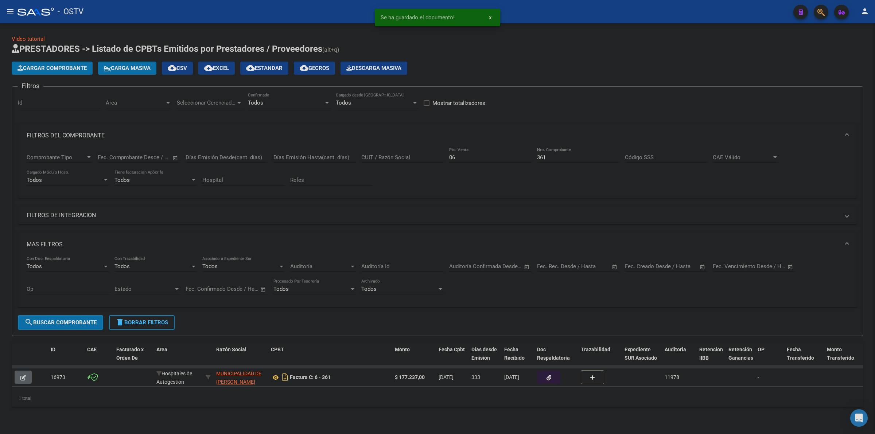
click at [537, 157] on input "361" at bounding box center [578, 157] width 82 height 7
type input "362"
click at [547, 375] on icon "button" at bounding box center [548, 377] width 5 height 5
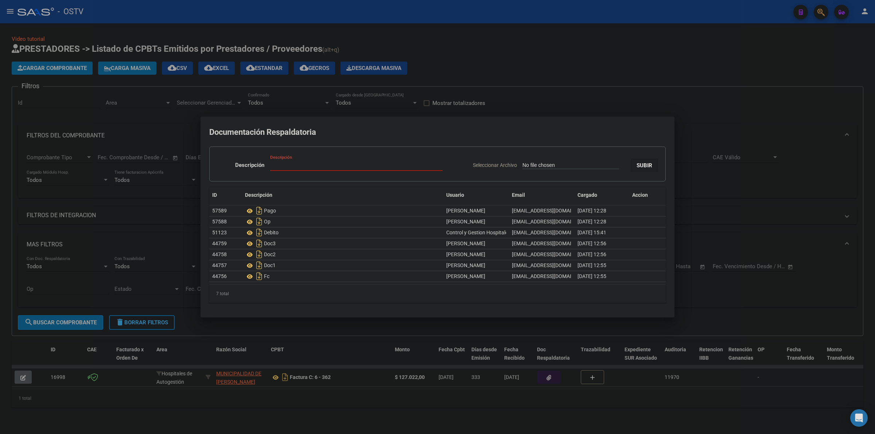
type input "C:\fakepath\RECIBO - 6 135 - MUNICIPALIDAD DE FLORENCIO VARELA.pdf"
type input "RECIBO"
click at [631, 159] on button "SUBIR" at bounding box center [644, 165] width 27 height 13
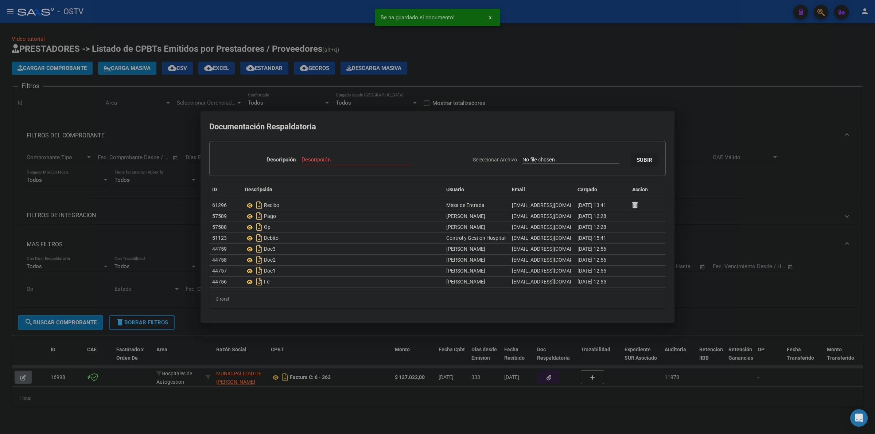
click at [722, 126] on div at bounding box center [437, 217] width 875 height 434
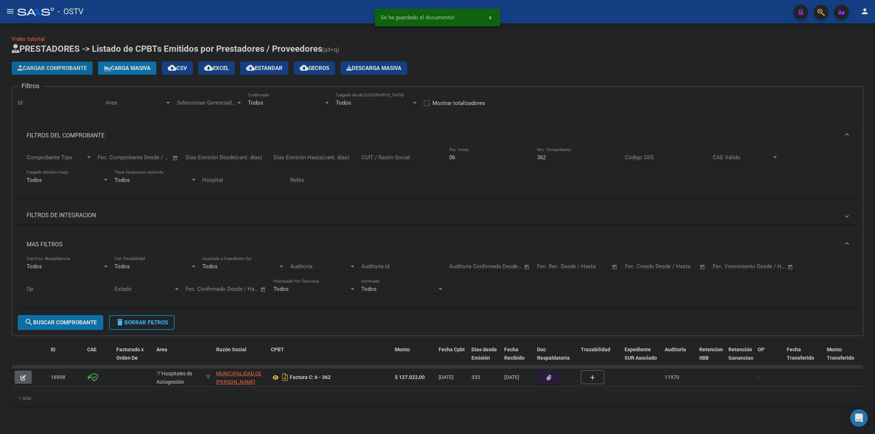
click at [73, 67] on span "Cargar Comprobante" at bounding box center [51, 68] width 69 height 7
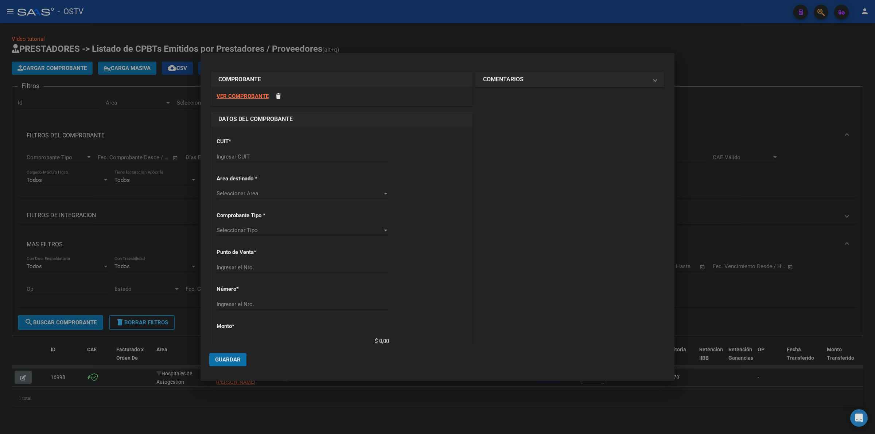
click at [252, 155] on input "Ingresar CUIT" at bounding box center [303, 156] width 172 height 7
click at [237, 155] on input "Ingresar CUIT" at bounding box center [303, 156] width 172 height 7
type input "30-69182284-9"
type input "1322"
type input "6104"
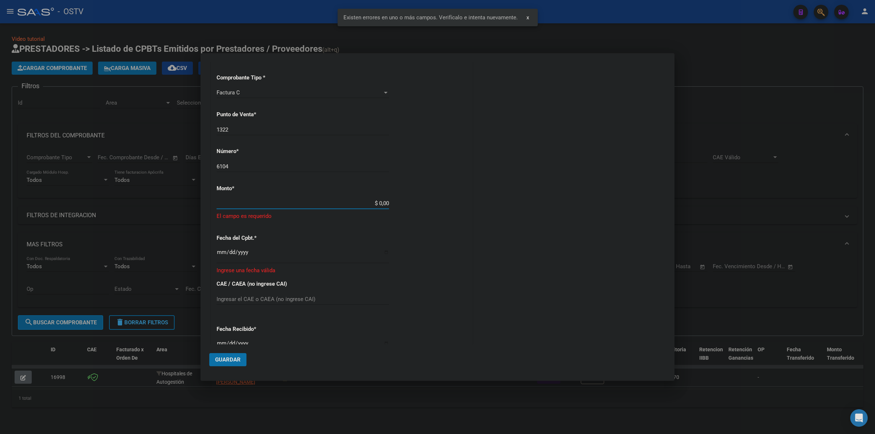
scroll to position [168, 0]
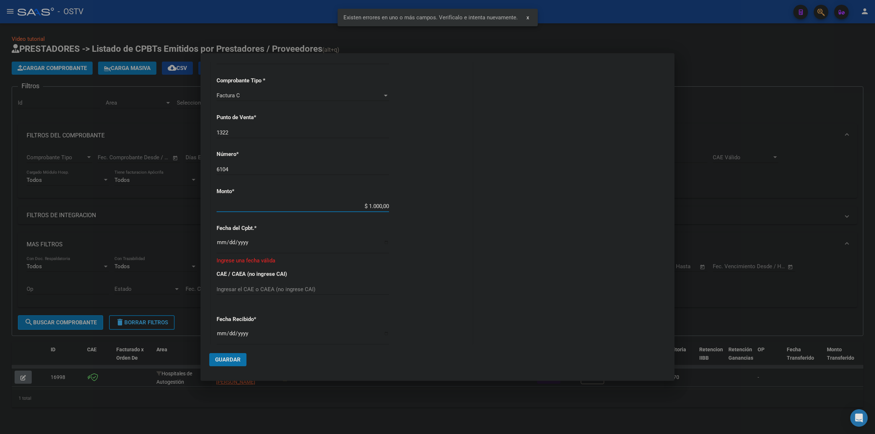
type input "$ 10.000,00"
click at [221, 242] on input "Ingresar la fecha" at bounding box center [303, 246] width 172 height 12
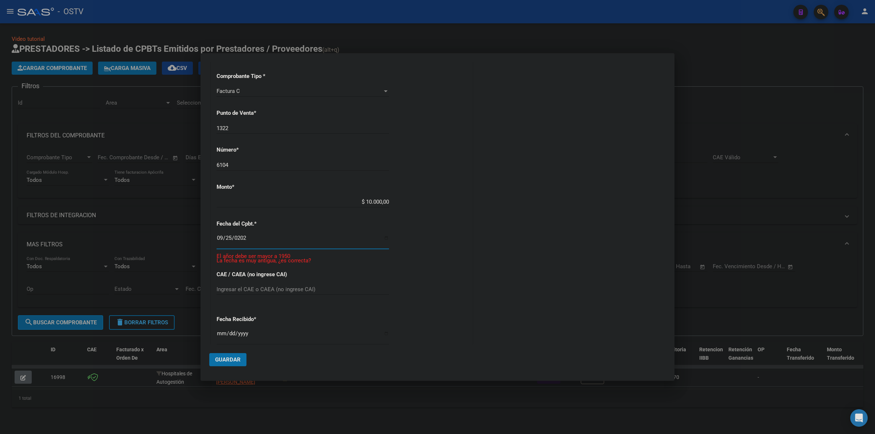
type input "2025-09-25"
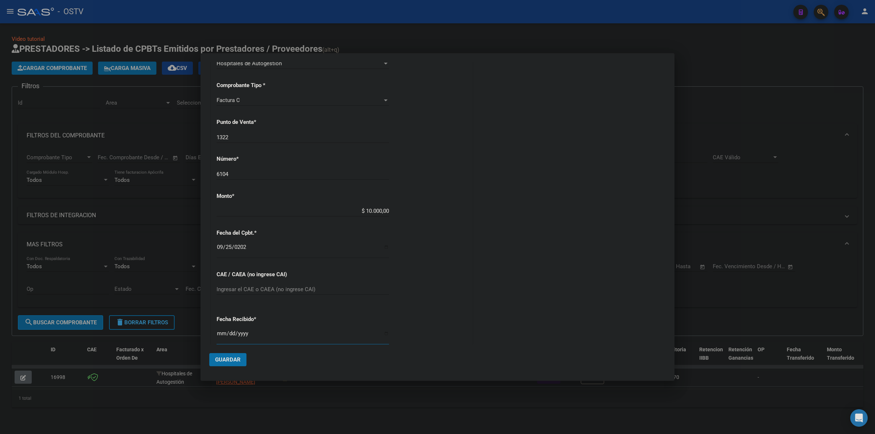
scroll to position [301, 0]
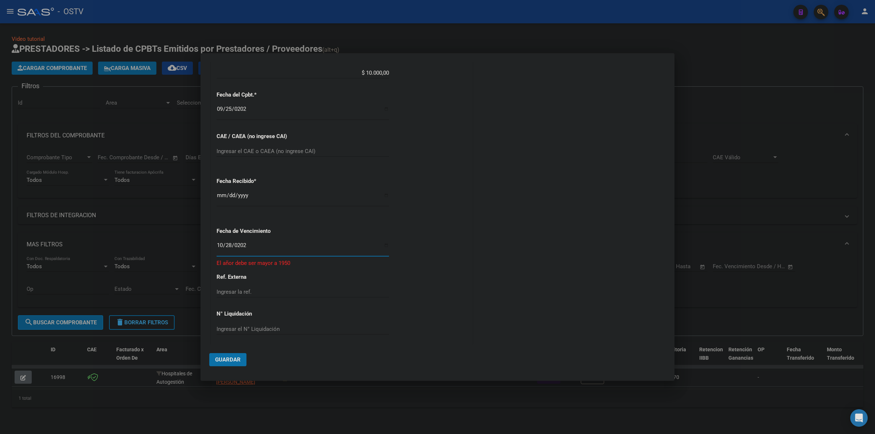
type input "2025-10-28"
click at [229, 358] on span "Guardar" at bounding box center [228, 360] width 26 height 7
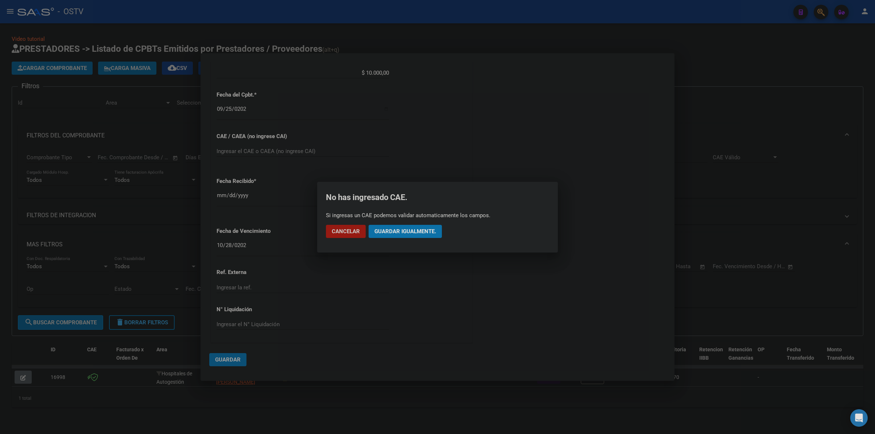
click at [420, 233] on span "Guardar igualmente." at bounding box center [405, 231] width 62 height 7
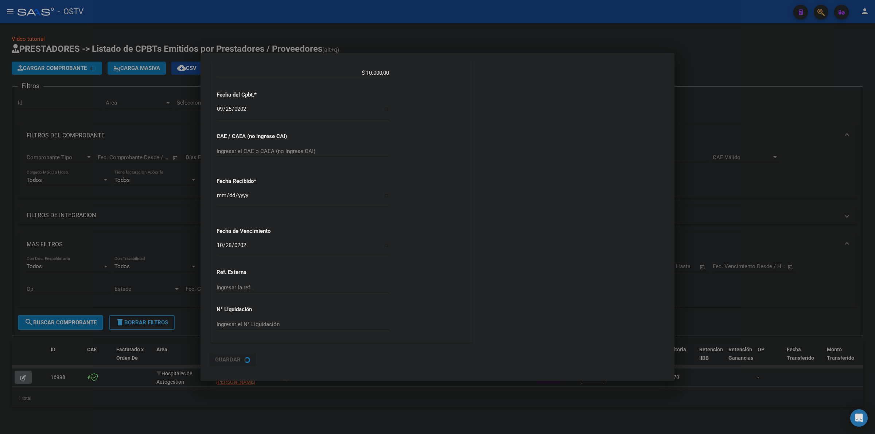
scroll to position [0, 0]
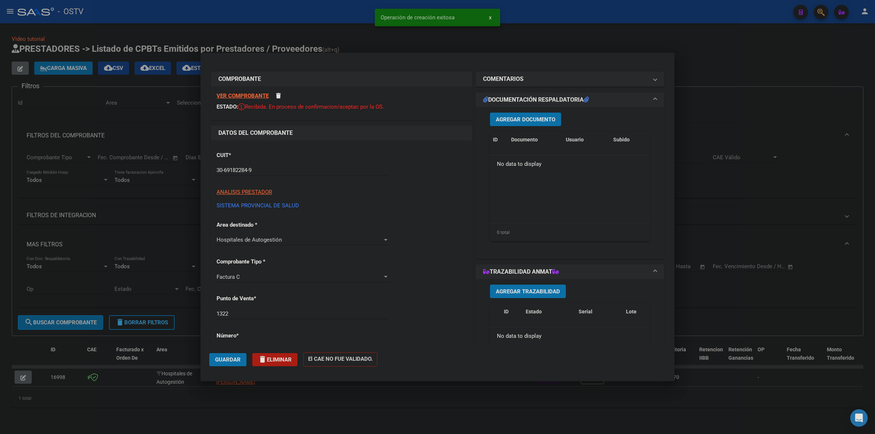
click at [519, 119] on span "Agregar Documento" at bounding box center [525, 119] width 59 height 7
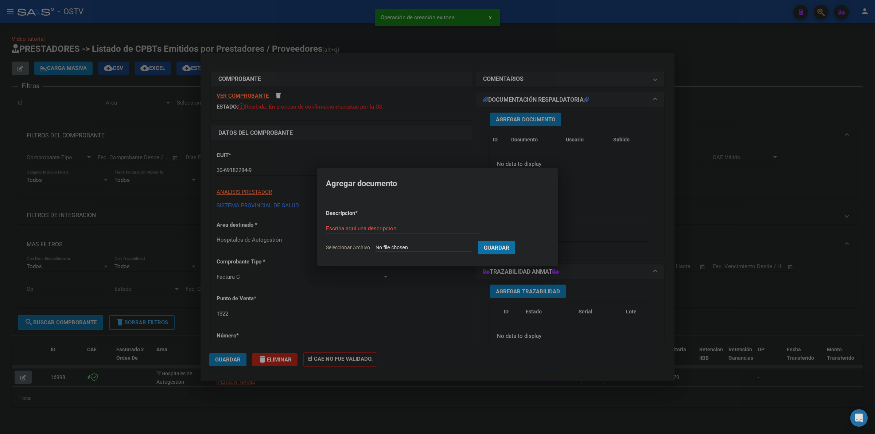
type input "C:\fakepath\FACTURA - 1322 6104 - AO SAN PABLO.pdf"
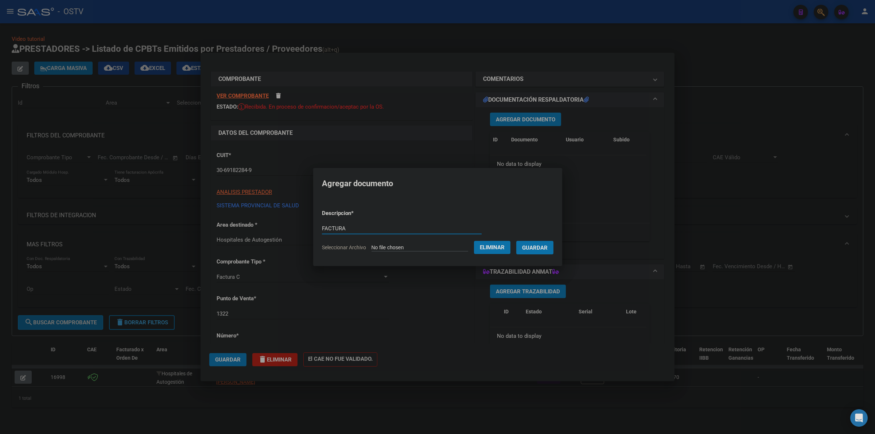
type input "FACTURA"
click at [532, 245] on span "Guardar" at bounding box center [535, 248] width 26 height 7
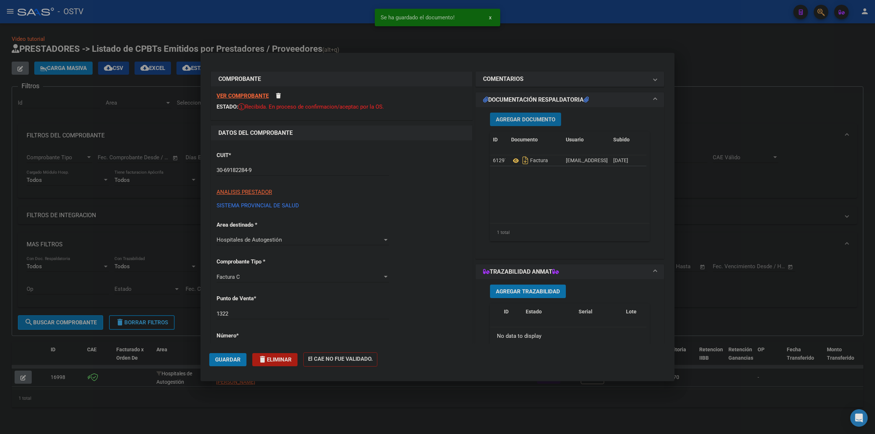
click at [520, 124] on button "Agregar Documento" at bounding box center [525, 119] width 71 height 13
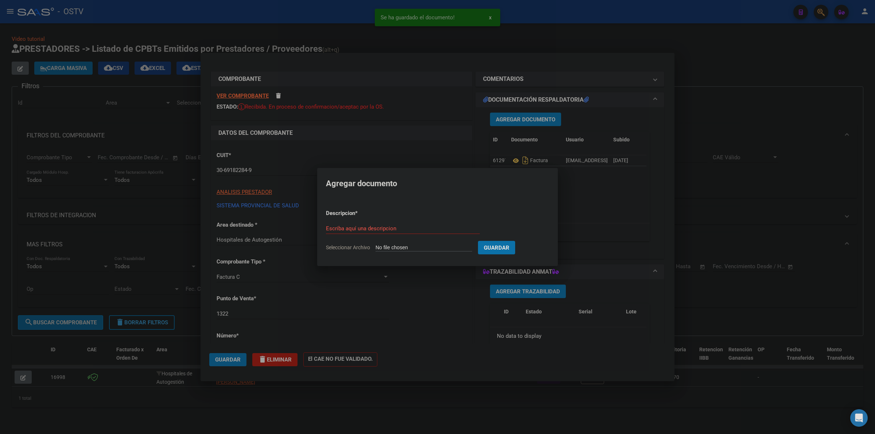
type input "C:\fakepath\DETALLE - 1322 6104 - AO SAN PABLO.pdf"
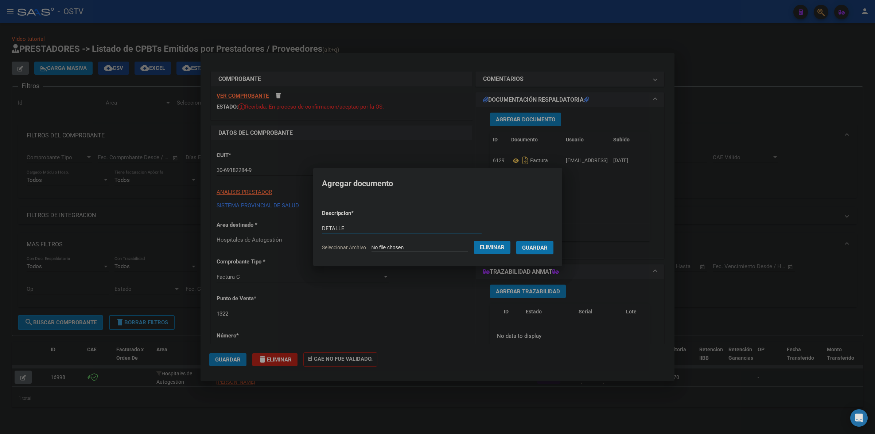
type input "DETALLE"
click at [516, 241] on button "Guardar" at bounding box center [534, 247] width 37 height 13
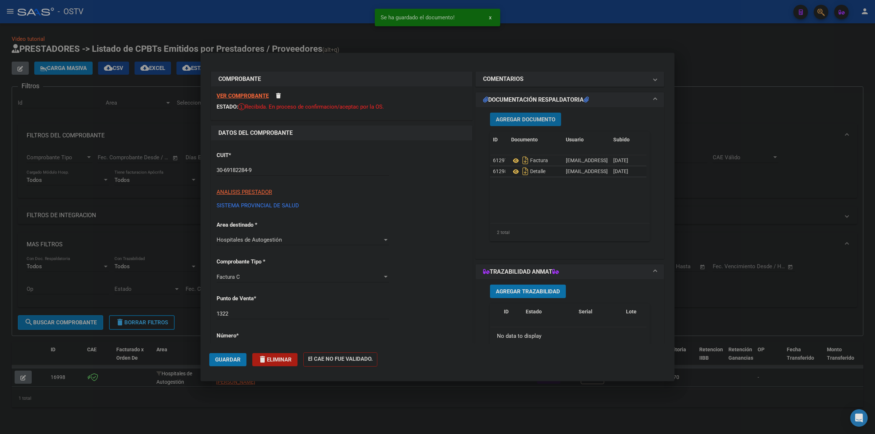
click at [235, 359] on span "Guardar" at bounding box center [228, 360] width 26 height 7
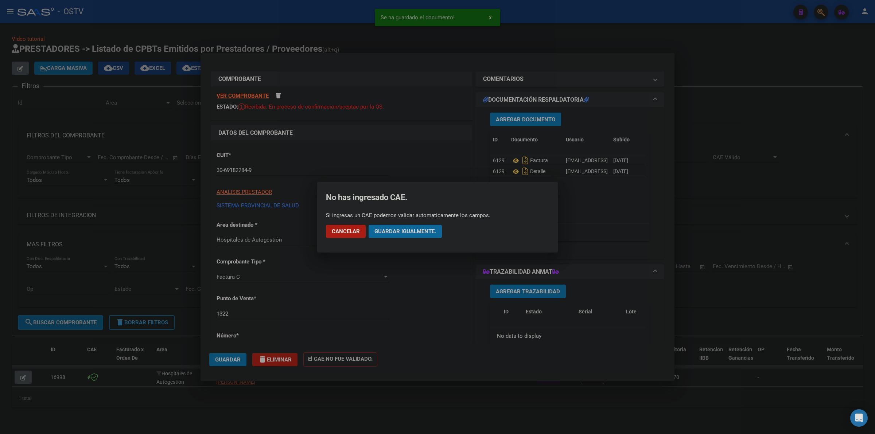
click at [425, 230] on span "Guardar igualmente." at bounding box center [405, 231] width 62 height 7
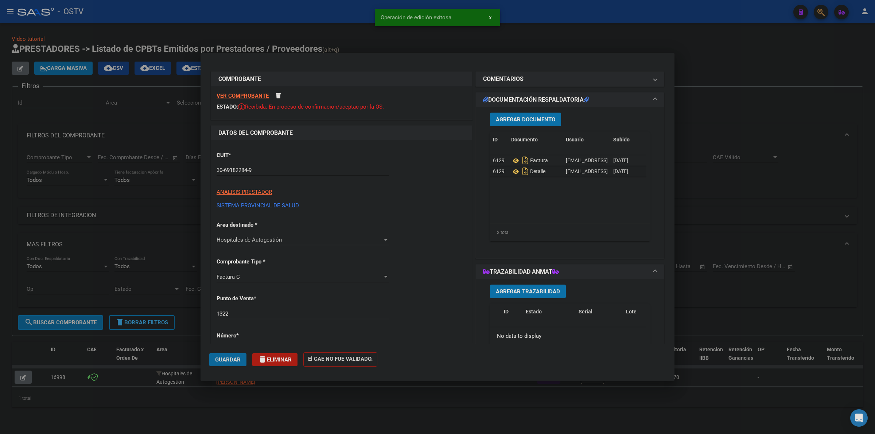
click at [225, 359] on span "Guardar" at bounding box center [228, 360] width 26 height 7
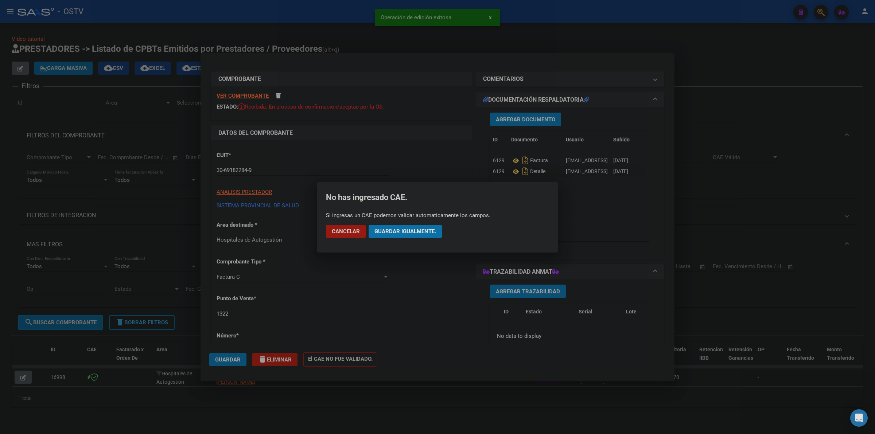
click at [432, 229] on span "Guardar igualmente." at bounding box center [405, 231] width 62 height 7
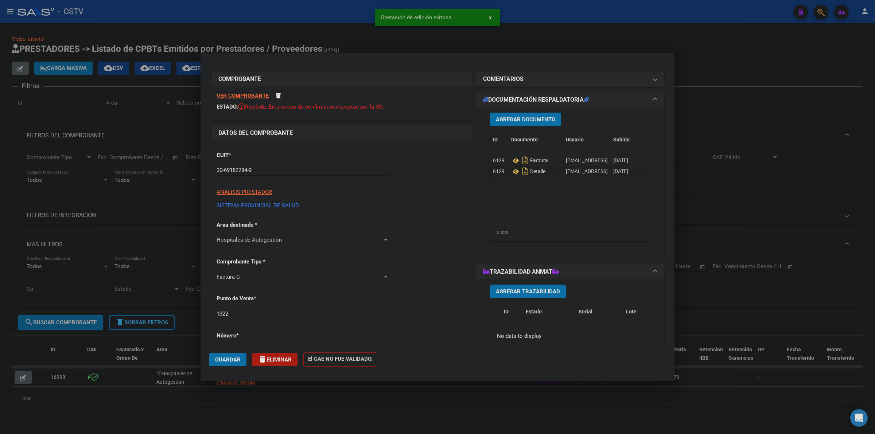
click at [504, 407] on div at bounding box center [437, 217] width 875 height 434
type input "$ 0,00"
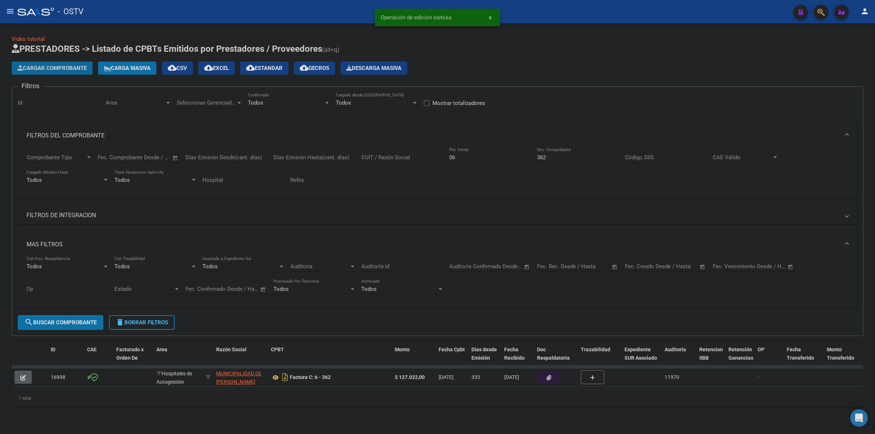
click at [74, 72] on button "Cargar Comprobante" at bounding box center [52, 68] width 81 height 13
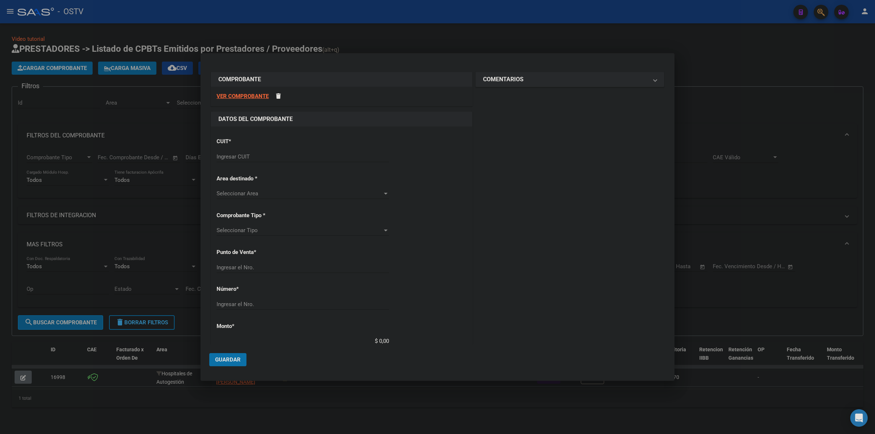
click at [284, 157] on input "Ingresar CUIT" at bounding box center [303, 156] width 172 height 7
type input "30-69182284-9"
type input "1322"
type input "30-69182284-9"
click at [254, 299] on input "1322" at bounding box center [303, 300] width 172 height 7
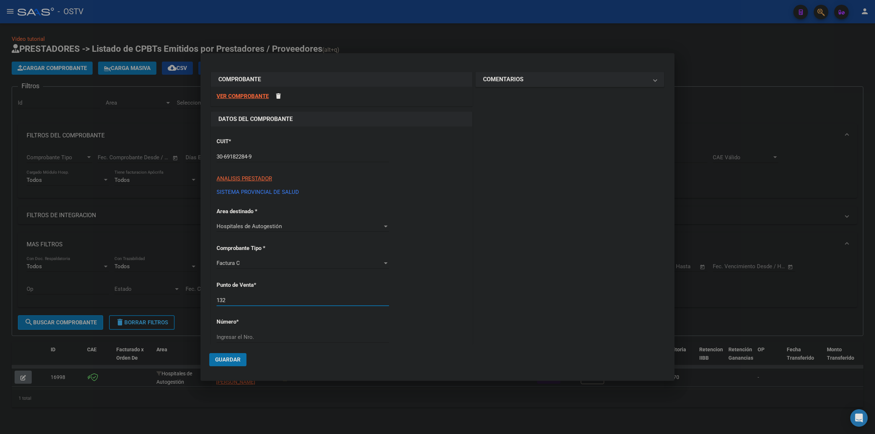
type input "1322"
type input "5922"
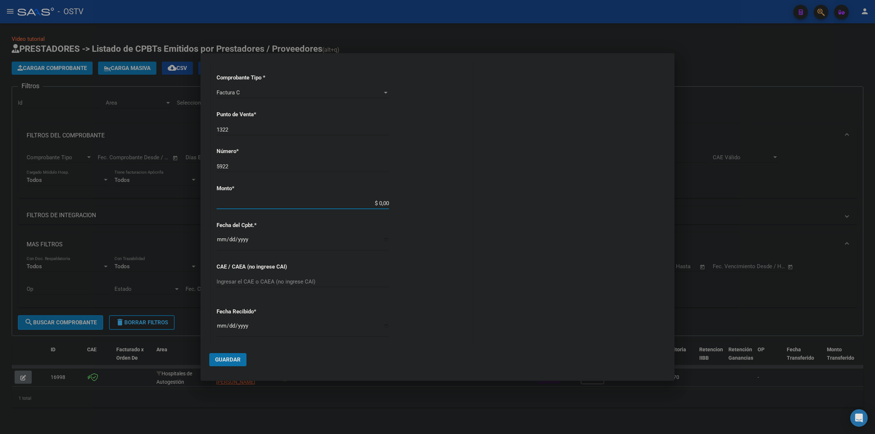
scroll to position [168, 0]
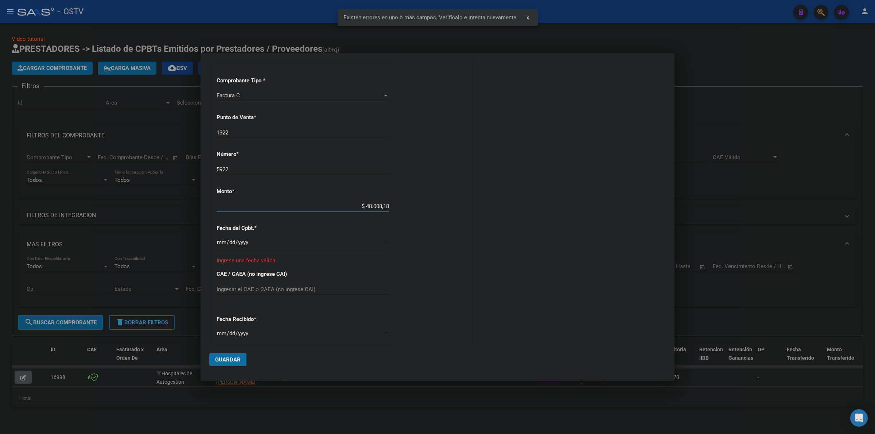
type input "$ 480.081,89"
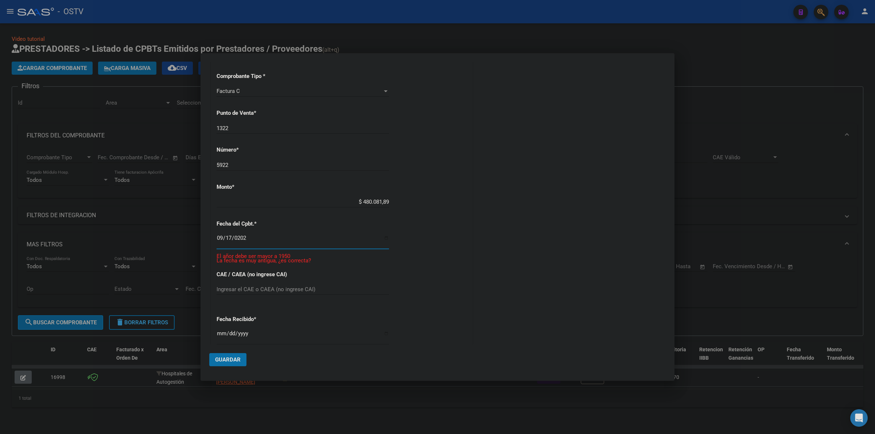
type input "2025-09-17"
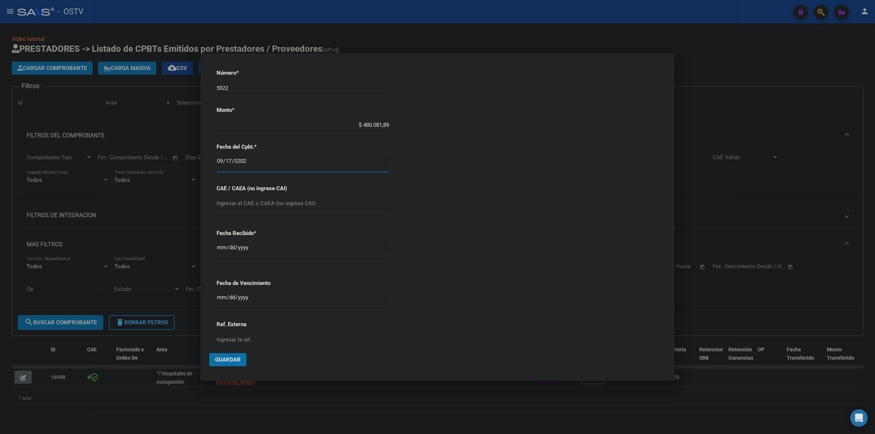
scroll to position [254, 0]
click at [221, 289] on input "Ingresar la fecha" at bounding box center [303, 295] width 172 height 12
click at [218, 295] on input "Ingresar la fecha" at bounding box center [303, 295] width 172 height 12
type input "2025-10-28"
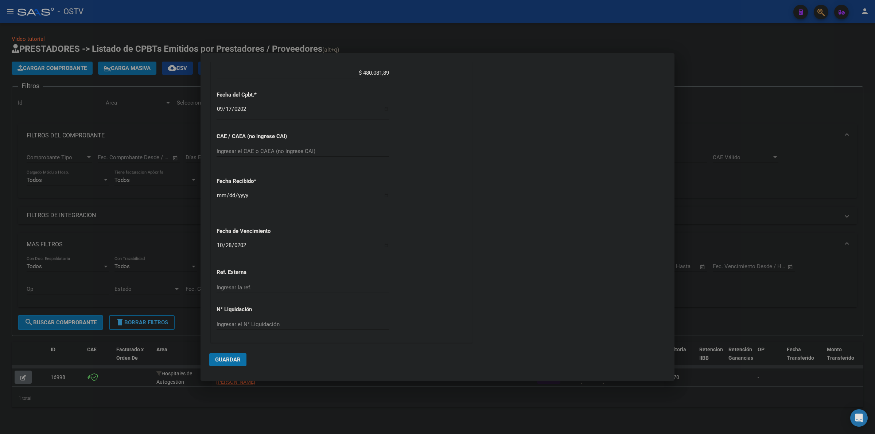
click at [228, 358] on span "Guardar" at bounding box center [228, 360] width 26 height 7
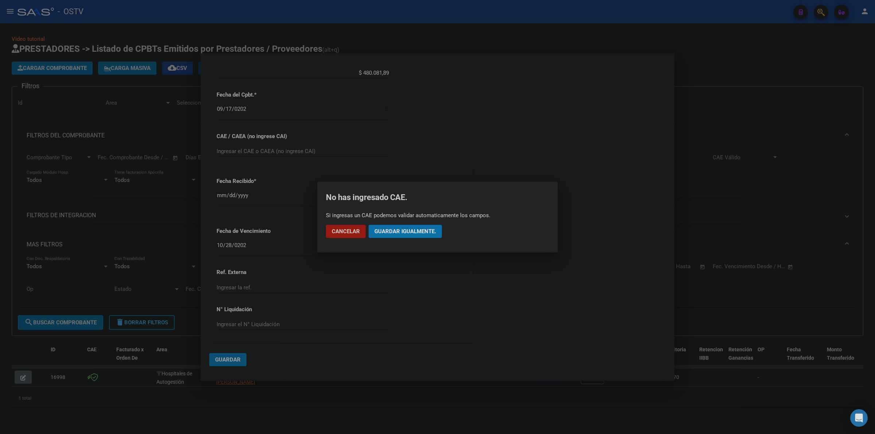
click at [407, 234] on button "Guardar igualmente." at bounding box center [405, 231] width 73 height 13
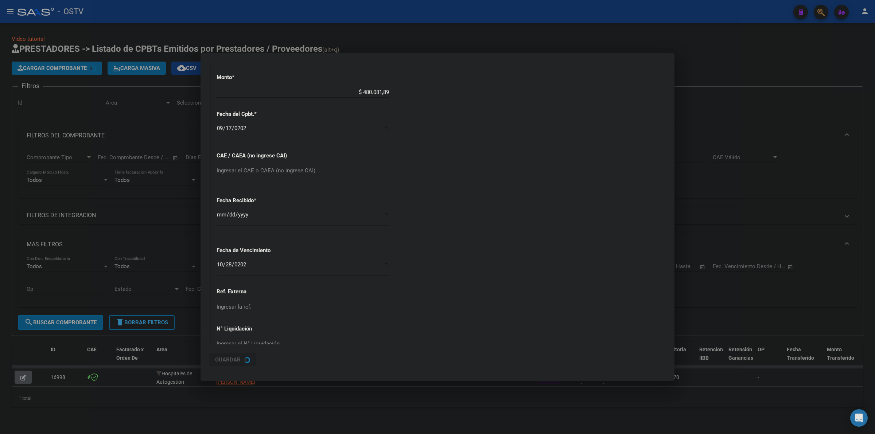
scroll to position [0, 0]
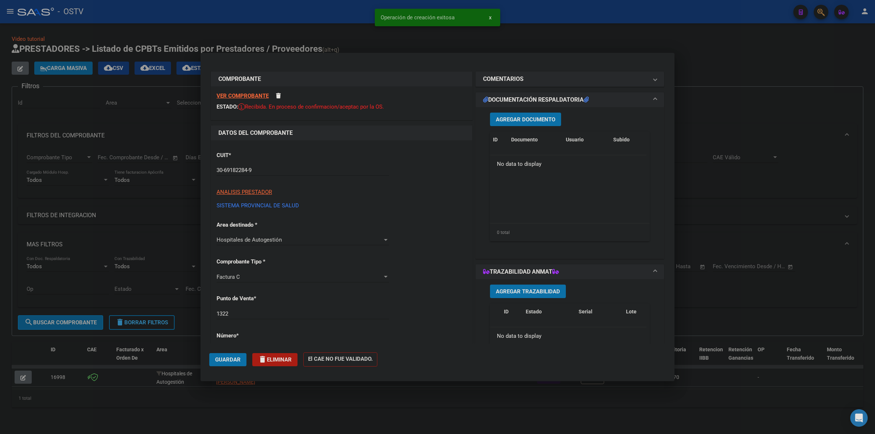
click at [518, 122] on span "Agregar Documento" at bounding box center [525, 119] width 59 height 7
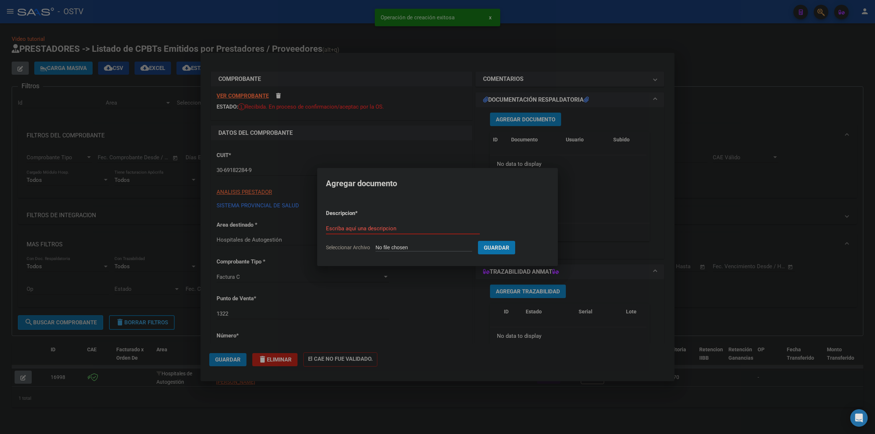
type input "C:\fakepath\FACTURA - 1322 5922 - AO SAN PABLO.pdf"
type input "FACTURA"
click at [516, 241] on button "Guardar" at bounding box center [534, 247] width 37 height 13
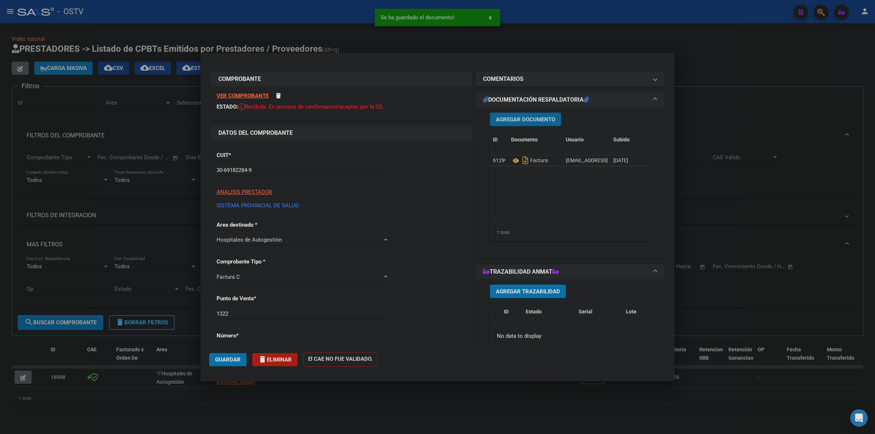
click at [533, 118] on span "Agregar Documento" at bounding box center [525, 119] width 59 height 7
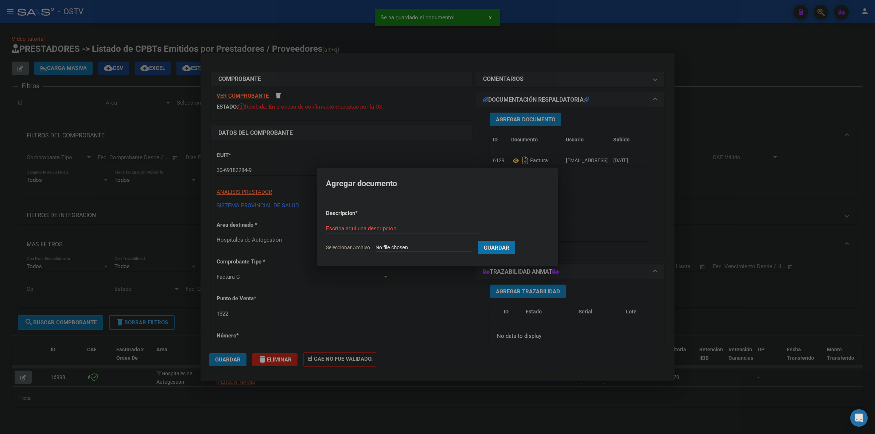
type input "C:\fakepath\DETALLE - 1322 5922 - AO SAN PABLO.pdf"
type input "DETALLE"
click at [516, 241] on button "Guardar" at bounding box center [534, 247] width 37 height 13
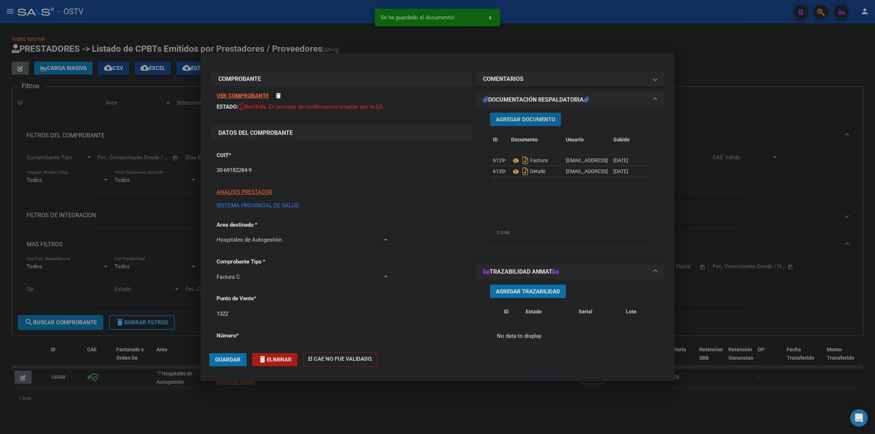
click at [239, 358] on span "Guardar" at bounding box center [228, 360] width 26 height 7
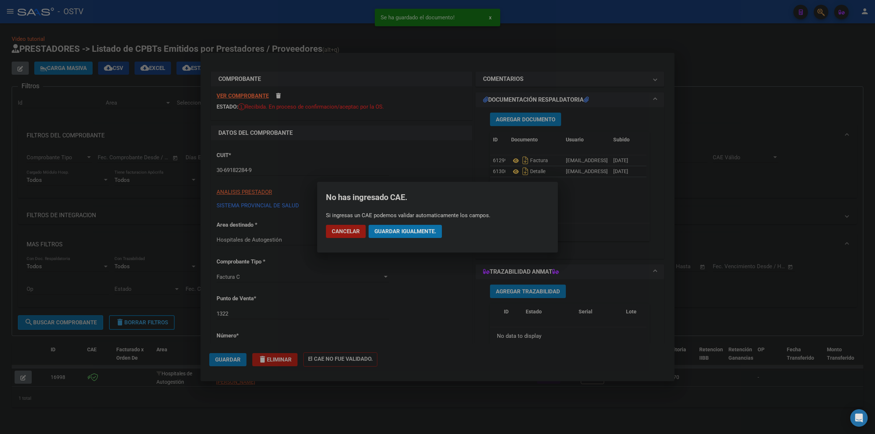
click at [427, 235] on button "Guardar igualmente." at bounding box center [405, 231] width 73 height 13
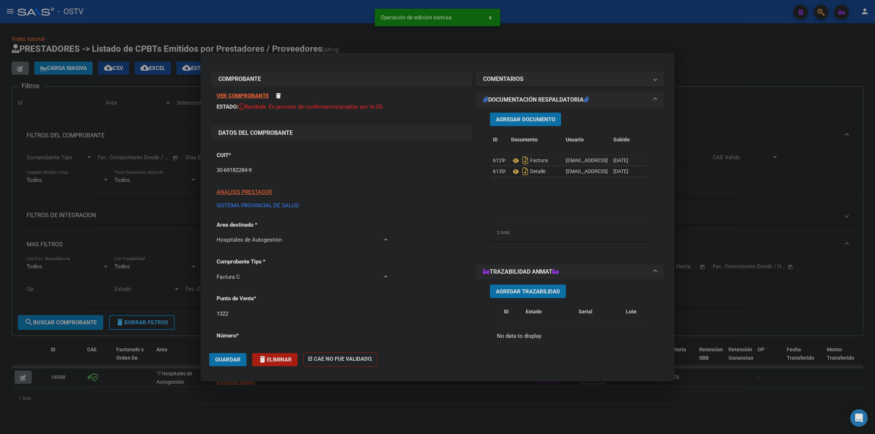
click at [221, 360] on span "Guardar" at bounding box center [228, 360] width 26 height 7
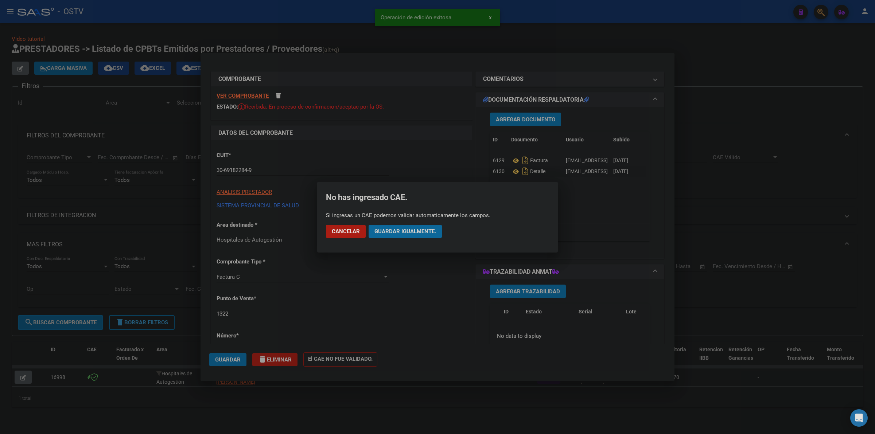
click at [411, 231] on span "Guardar igualmente." at bounding box center [405, 231] width 62 height 7
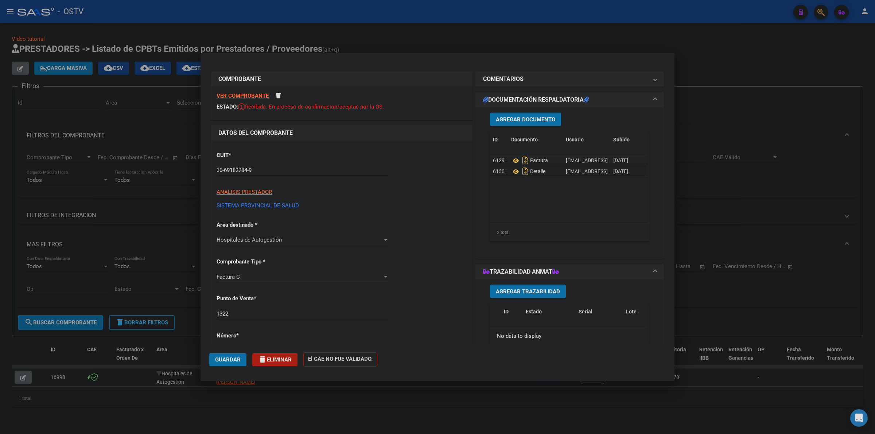
click at [518, 409] on div at bounding box center [437, 217] width 875 height 434
type input "$ 0,00"
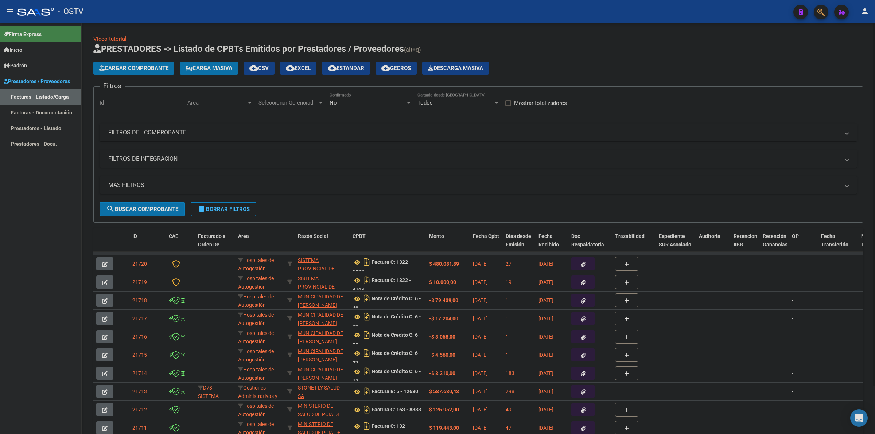
click at [488, 46] on h1 "PRESTADORES -> Listado de CPBTs Emitidos por Prestadores / Proveedores (alt+q)" at bounding box center [478, 49] width 770 height 13
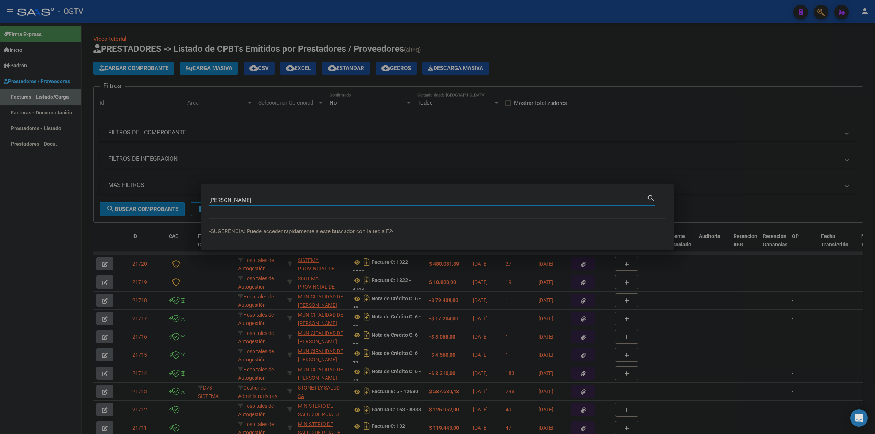
type input "[PERSON_NAME]"
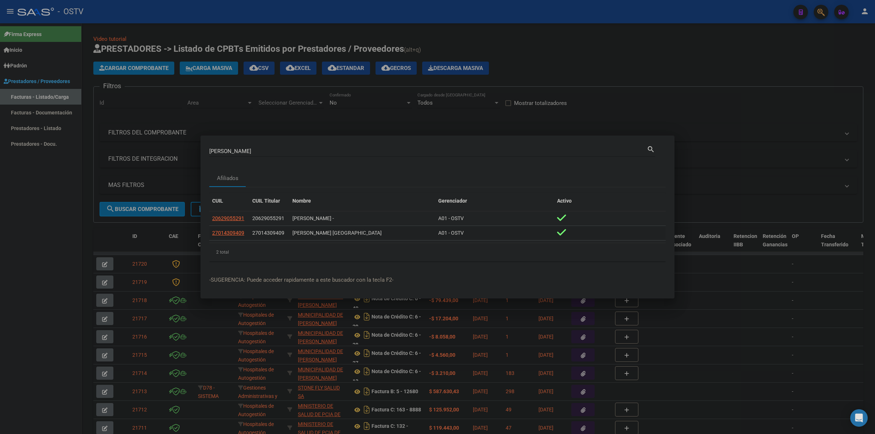
drag, startPoint x: 303, startPoint y: 234, endPoint x: 292, endPoint y: 234, distance: 10.9
click at [292, 234] on div "[PERSON_NAME] [GEOGRAPHIC_DATA]" at bounding box center [362, 233] width 140 height 8
click at [232, 235] on span "27014309409" at bounding box center [228, 233] width 32 height 6
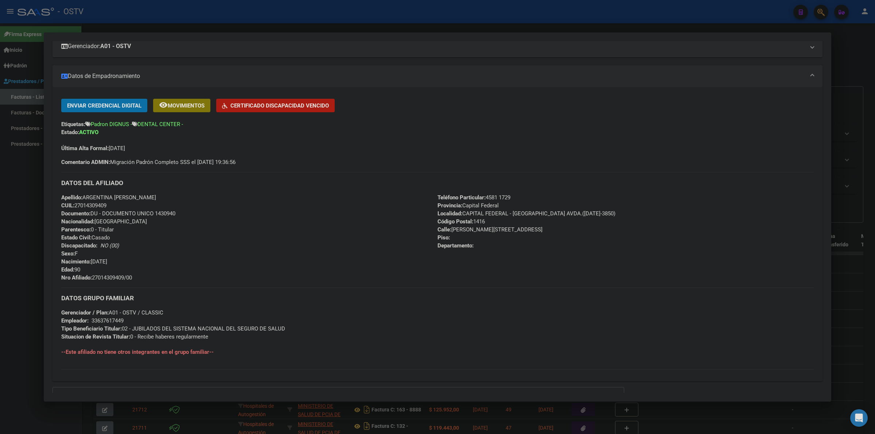
scroll to position [106, 0]
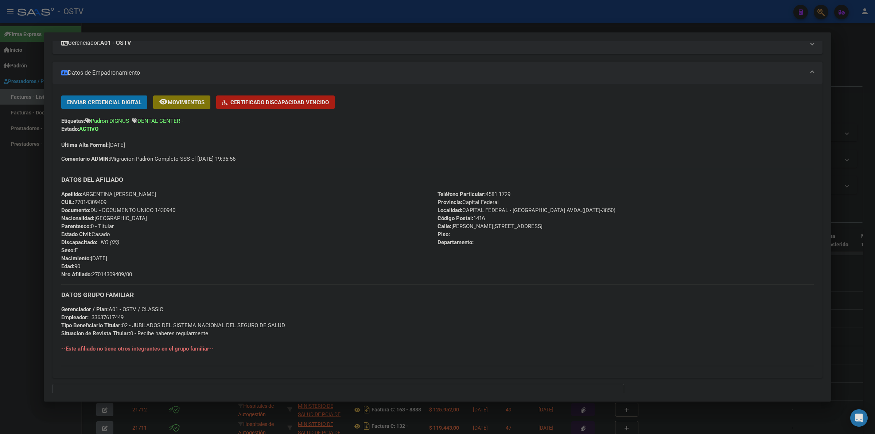
click at [172, 210] on span "Documento: DU - DOCUMENTO UNICO 1430940" at bounding box center [118, 210] width 114 height 7
